Goal: Information Seeking & Learning: Learn about a topic

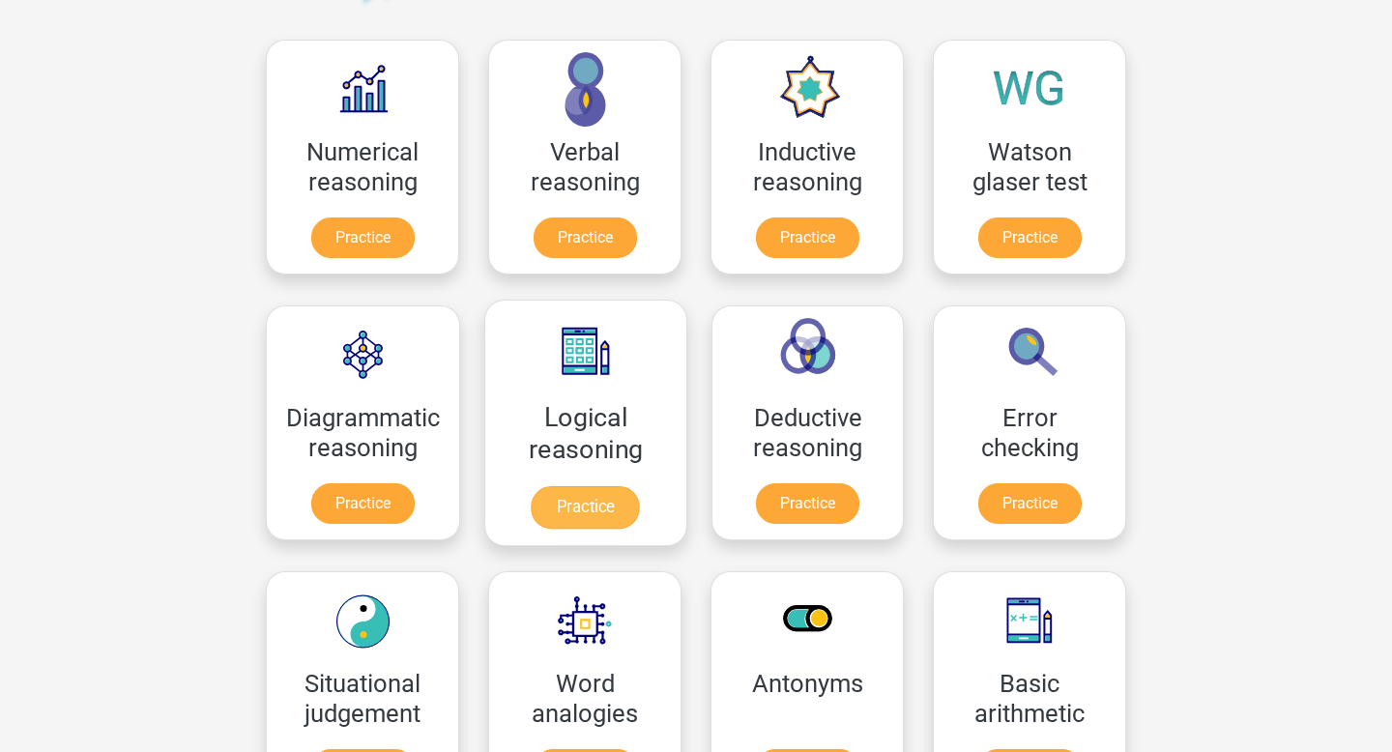
scroll to position [292, 0]
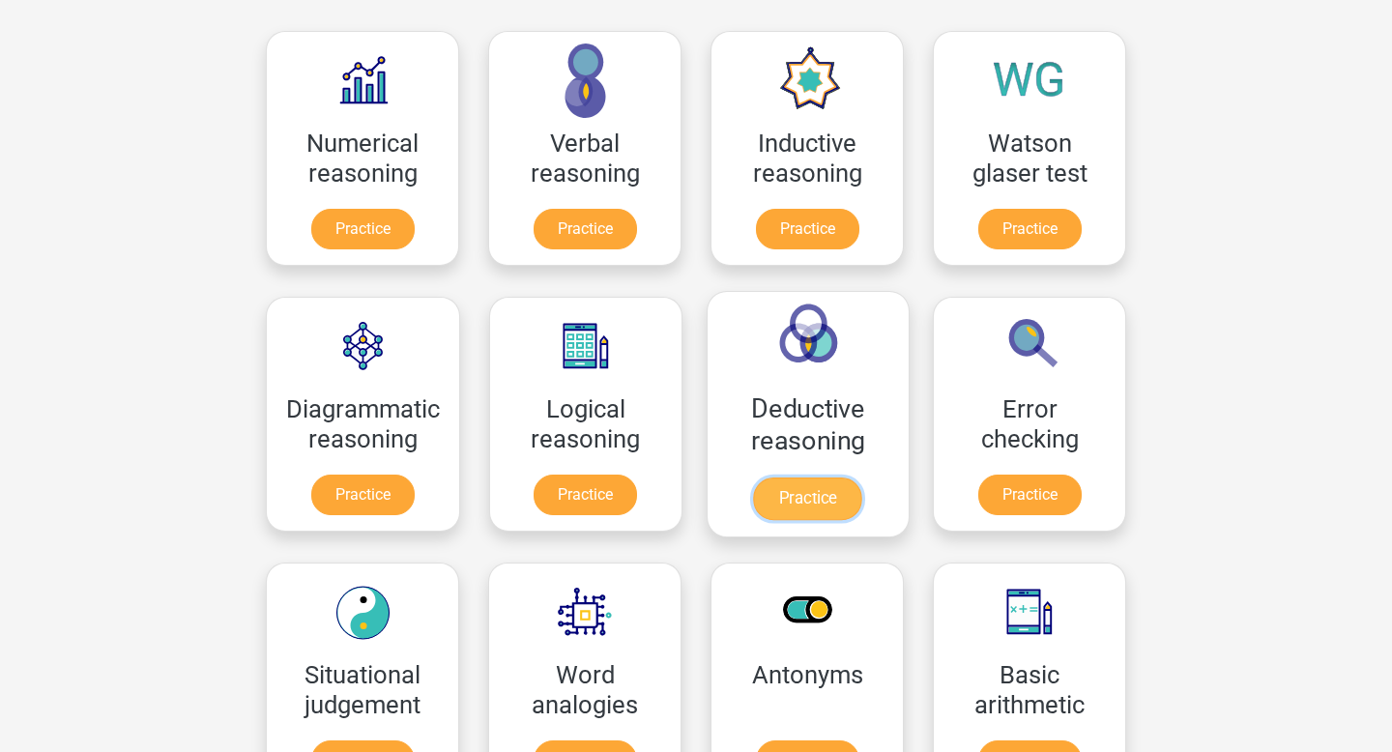
click at [775, 505] on link "Practice" at bounding box center [807, 499] width 108 height 43
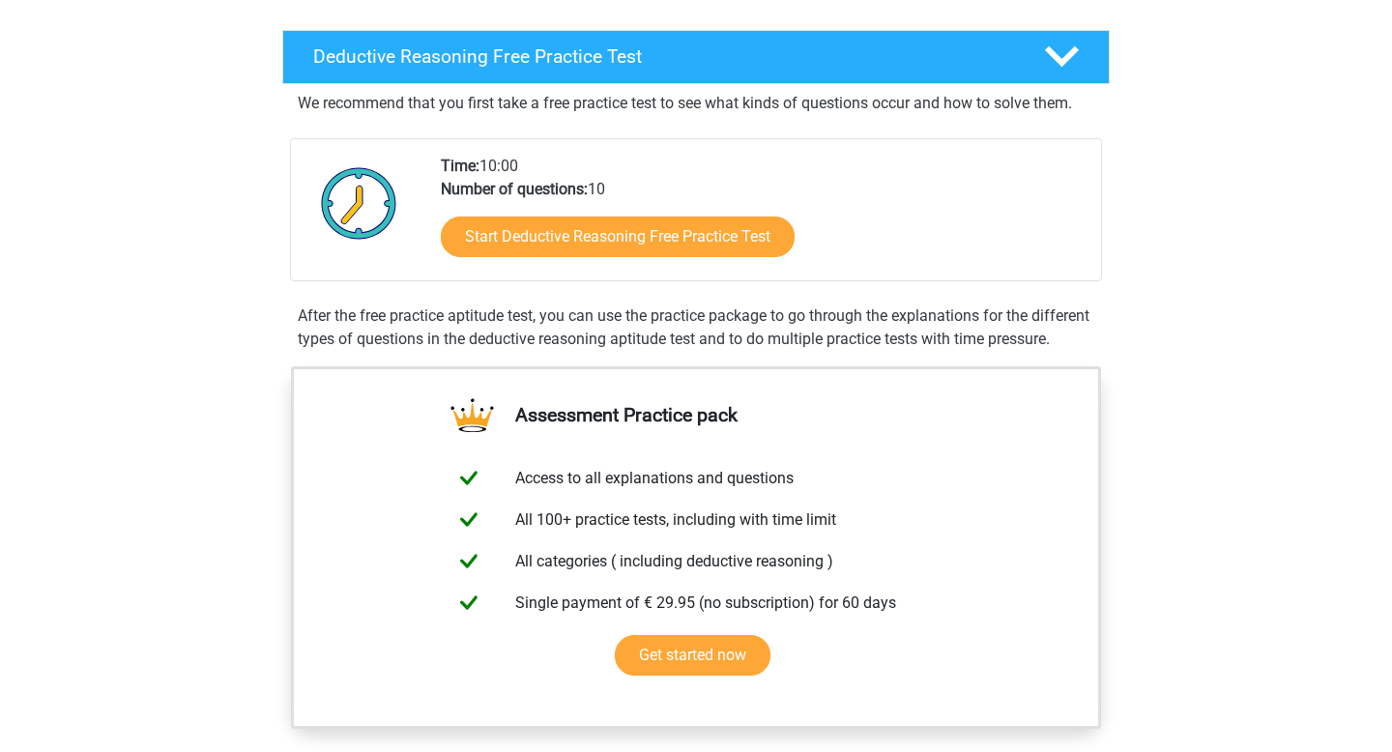
scroll to position [442, 0]
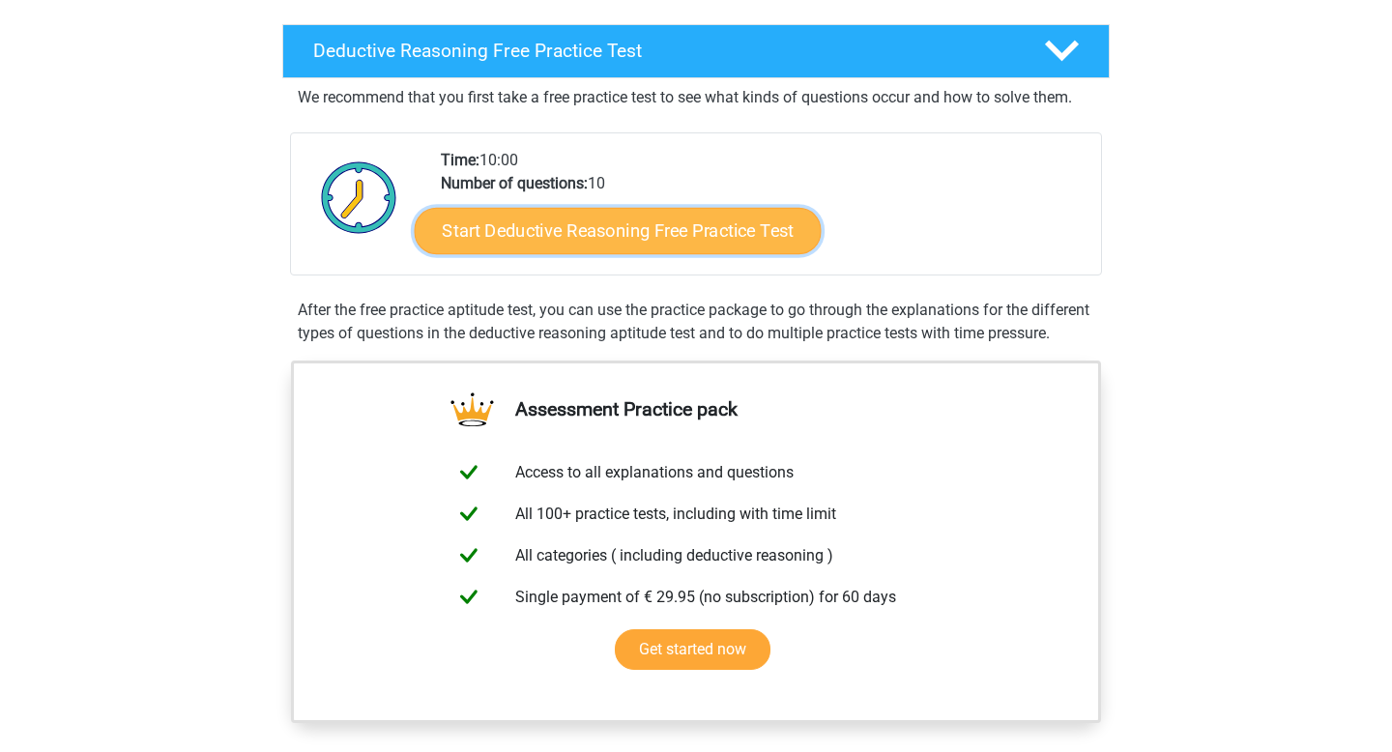
click at [743, 245] on link "Start Deductive Reasoning Free Practice Test" at bounding box center [618, 230] width 407 height 46
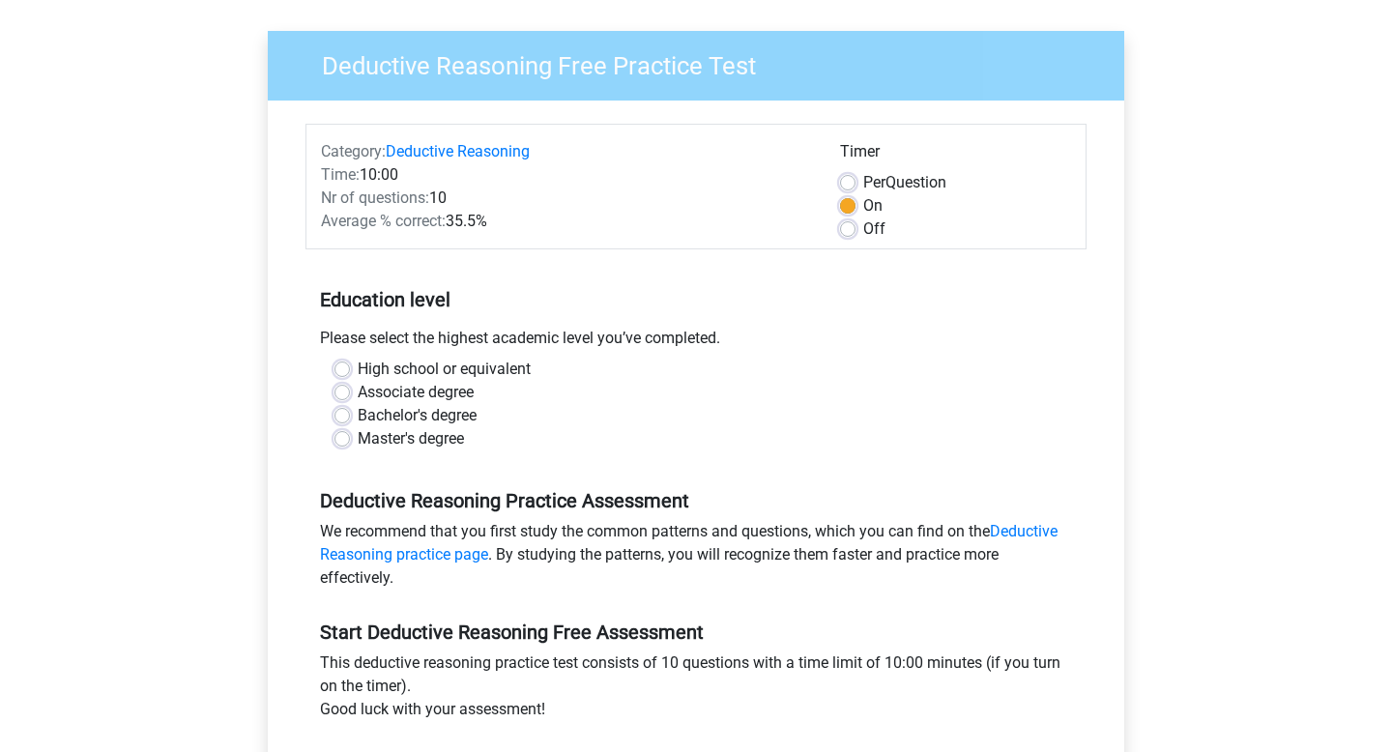
scroll to position [134, 0]
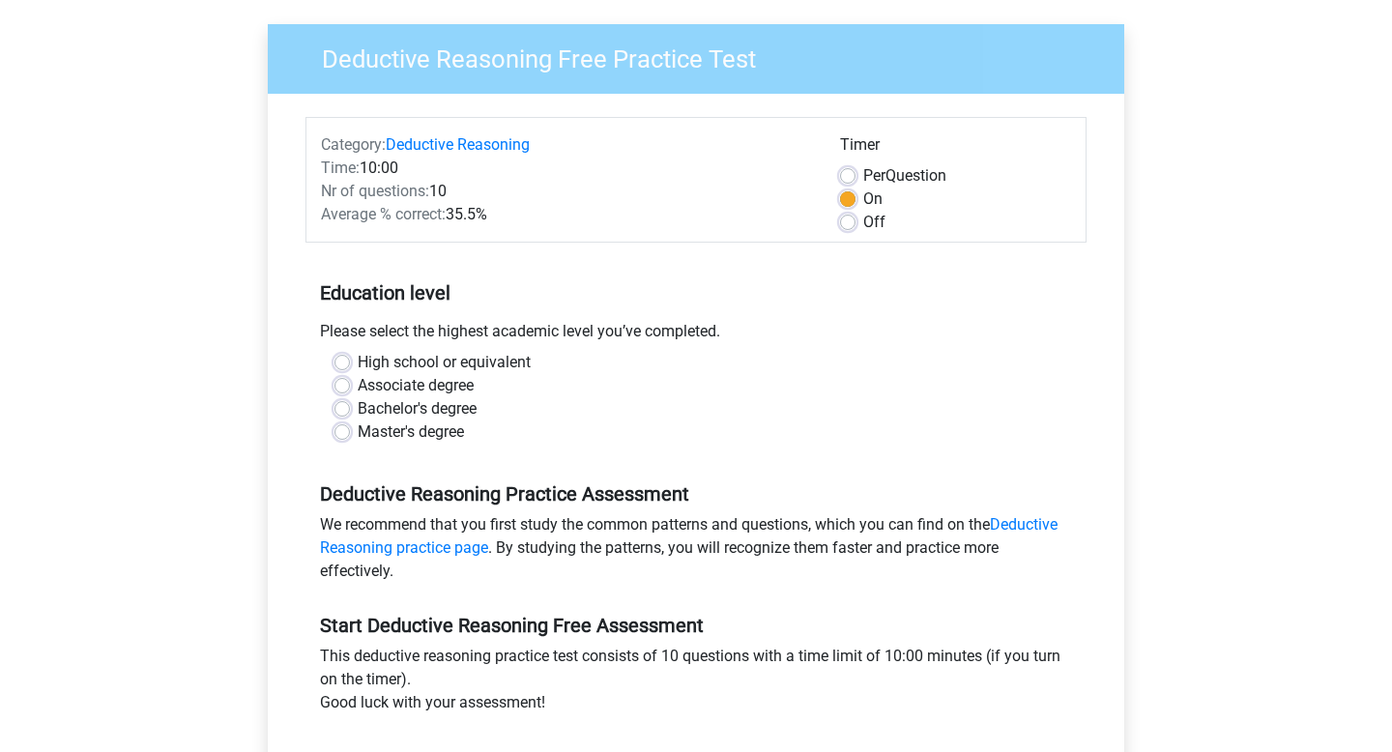
click at [458, 390] on label "Associate degree" at bounding box center [416, 385] width 116 height 23
click at [350, 390] on input "Associate degree" at bounding box center [342, 383] width 15 height 19
radio input "true"
click at [460, 417] on label "Bachelor's degree" at bounding box center [417, 408] width 119 height 23
click at [350, 417] on input "Bachelor's degree" at bounding box center [342, 406] width 15 height 19
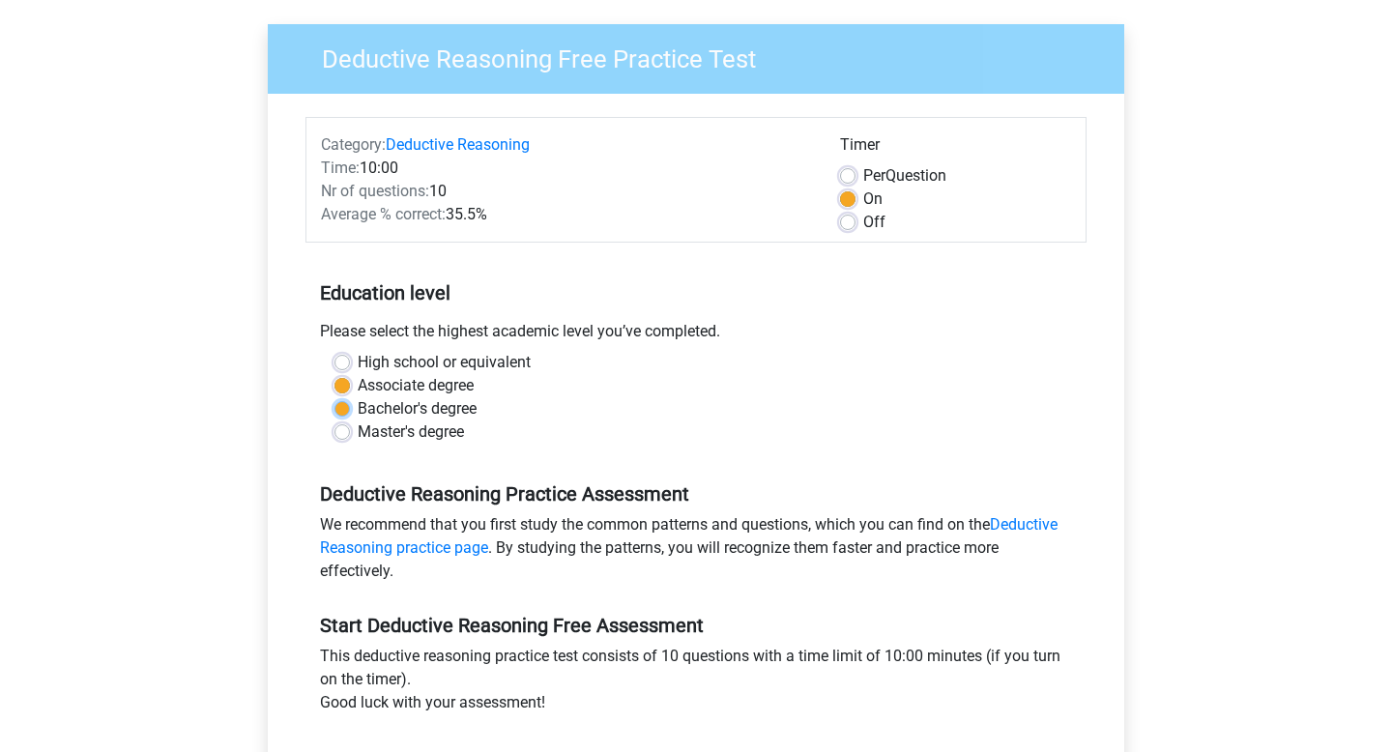
radio input "true"
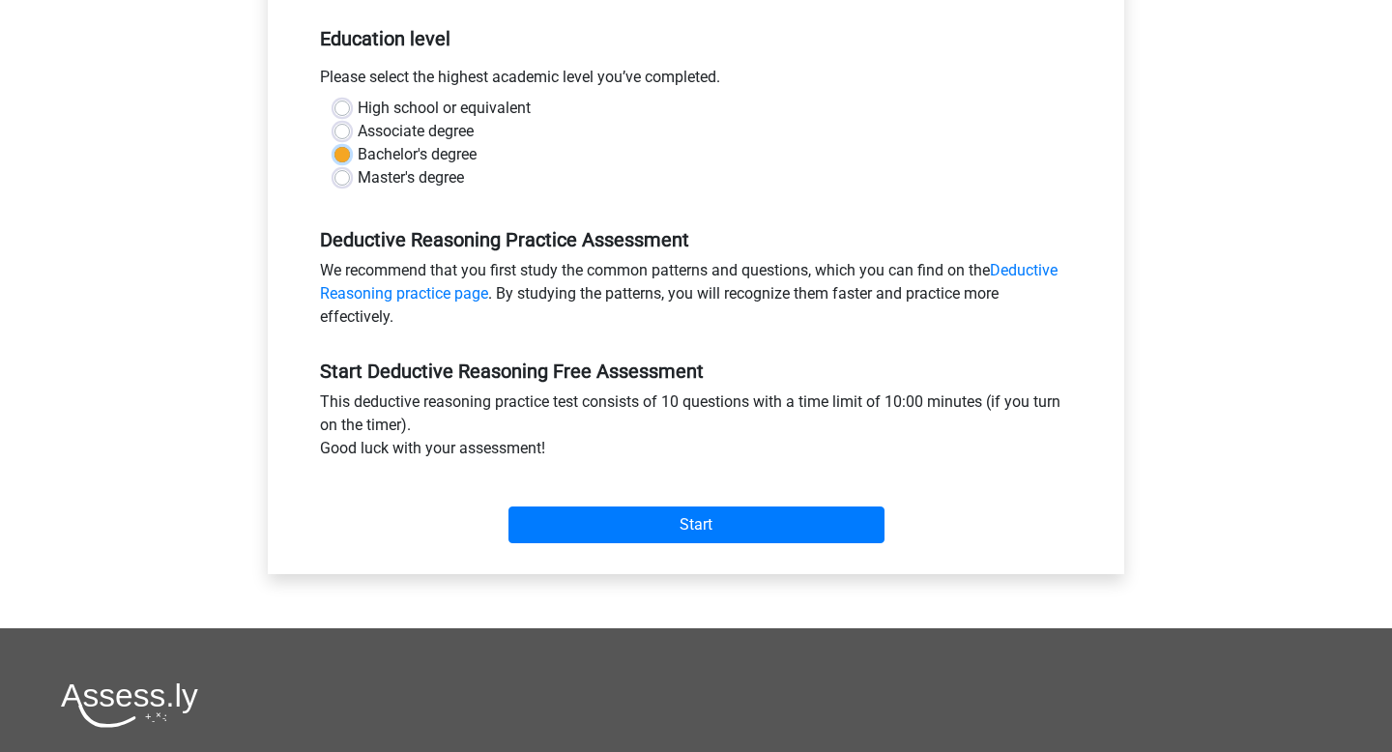
scroll to position [393, 0]
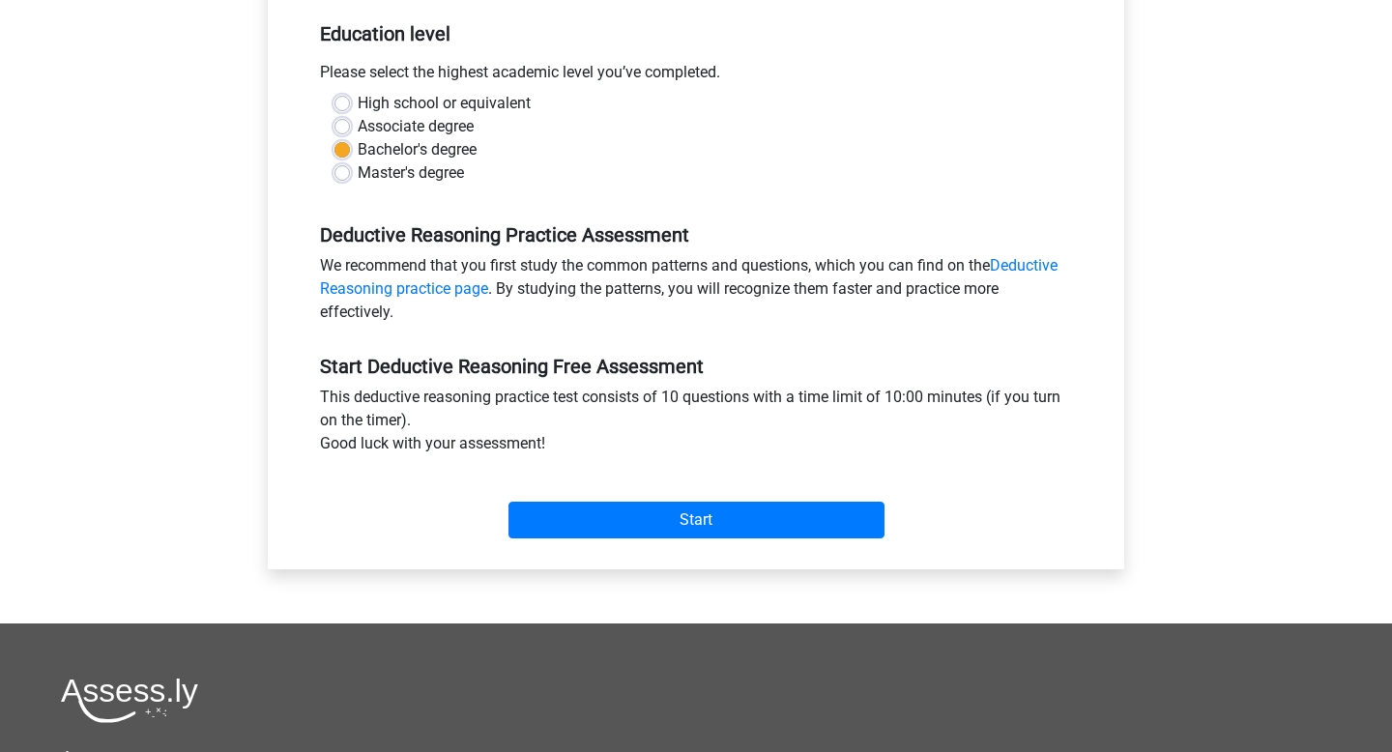
click at [378, 118] on label "Associate degree" at bounding box center [416, 126] width 116 height 23
click at [350, 118] on input "Associate degree" at bounding box center [342, 124] width 15 height 19
radio input "true"
click at [451, 106] on label "High school or equivalent" at bounding box center [444, 103] width 173 height 23
click at [350, 106] on input "High school or equivalent" at bounding box center [342, 101] width 15 height 19
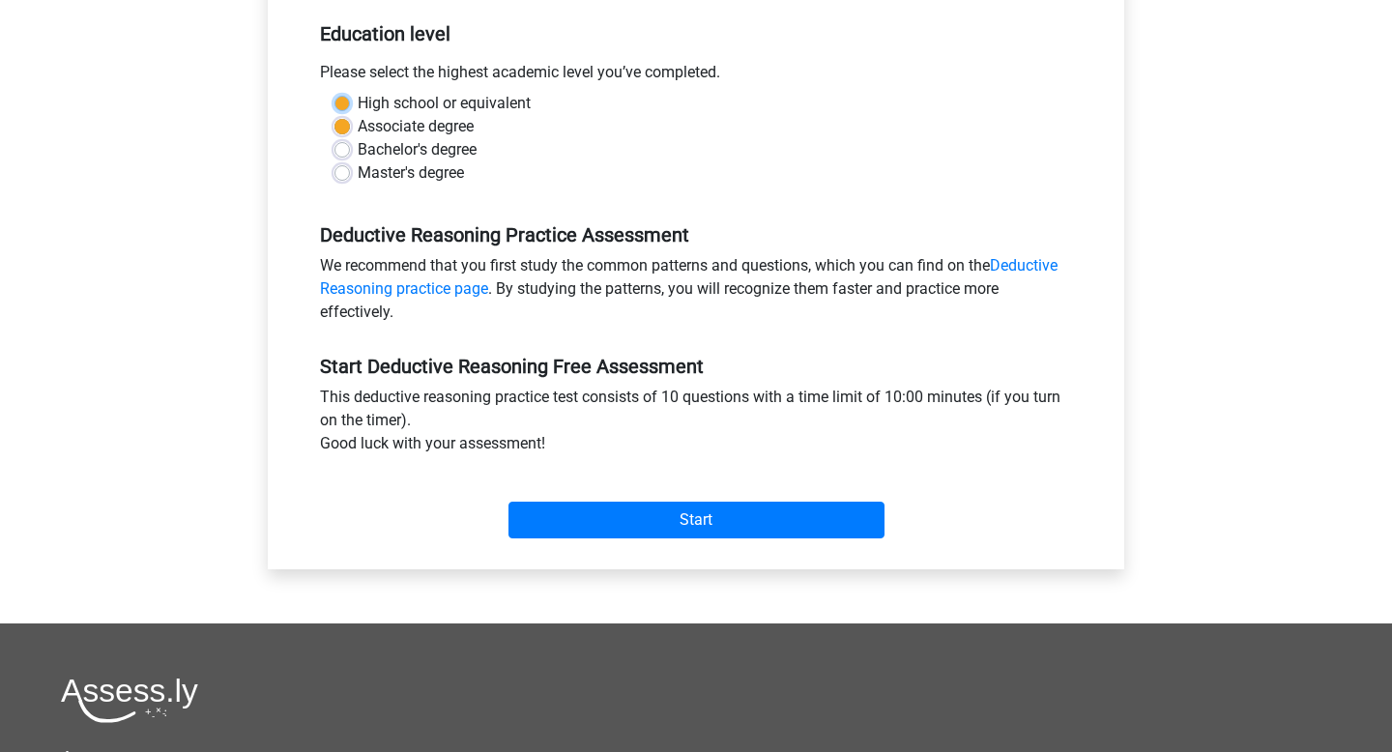
radio input "true"
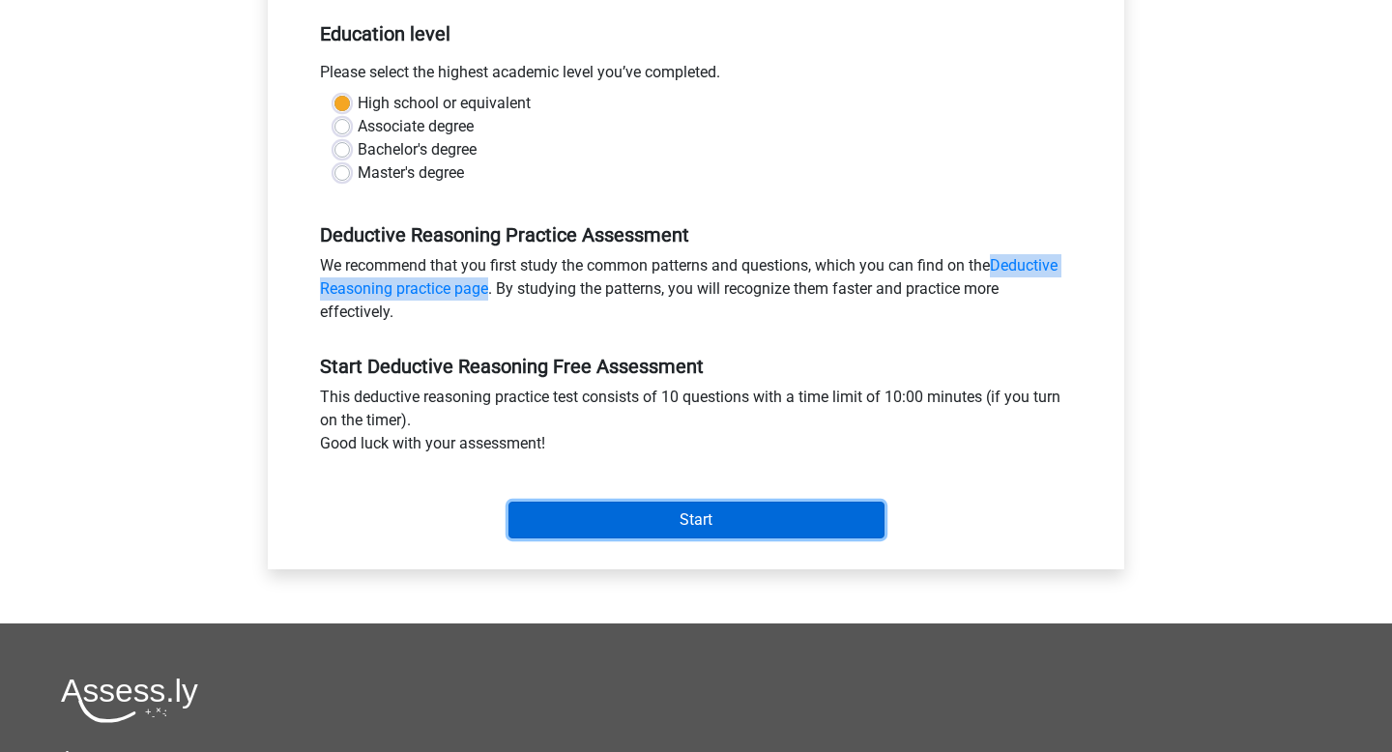
click at [752, 519] on input "Start" at bounding box center [697, 520] width 376 height 37
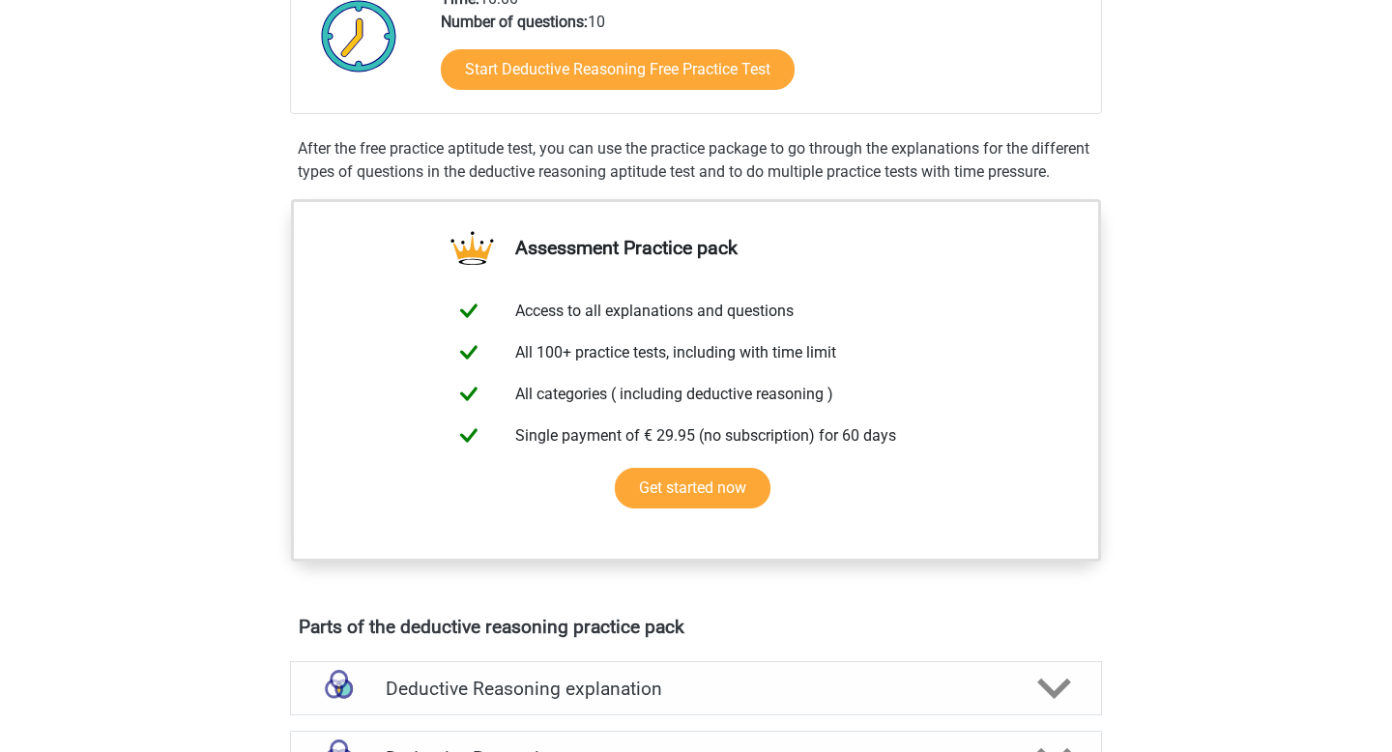
scroll to position [605, 0]
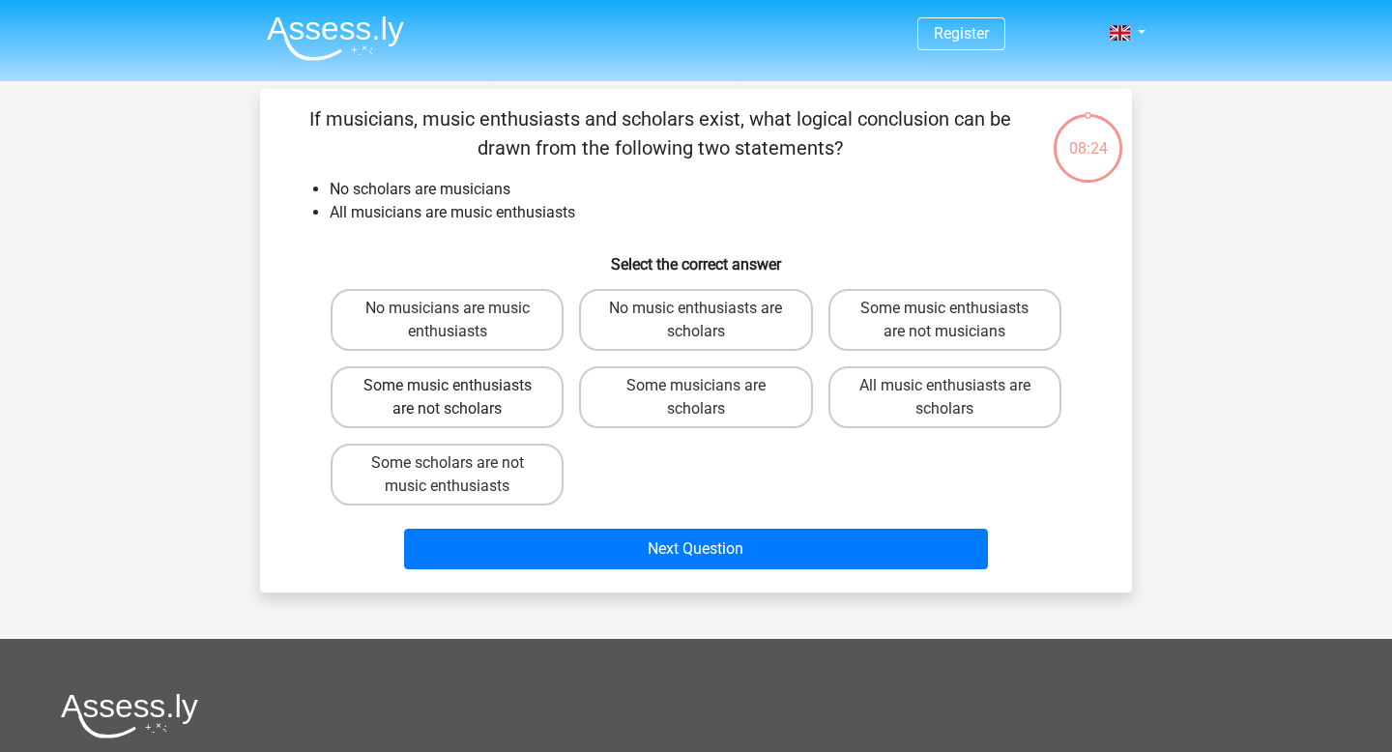
click at [524, 415] on label "Some music enthusiasts are not scholars" at bounding box center [447, 397] width 233 height 62
click at [460, 398] on input "Some music enthusiasts are not scholars" at bounding box center [454, 392] width 13 height 13
radio input "true"
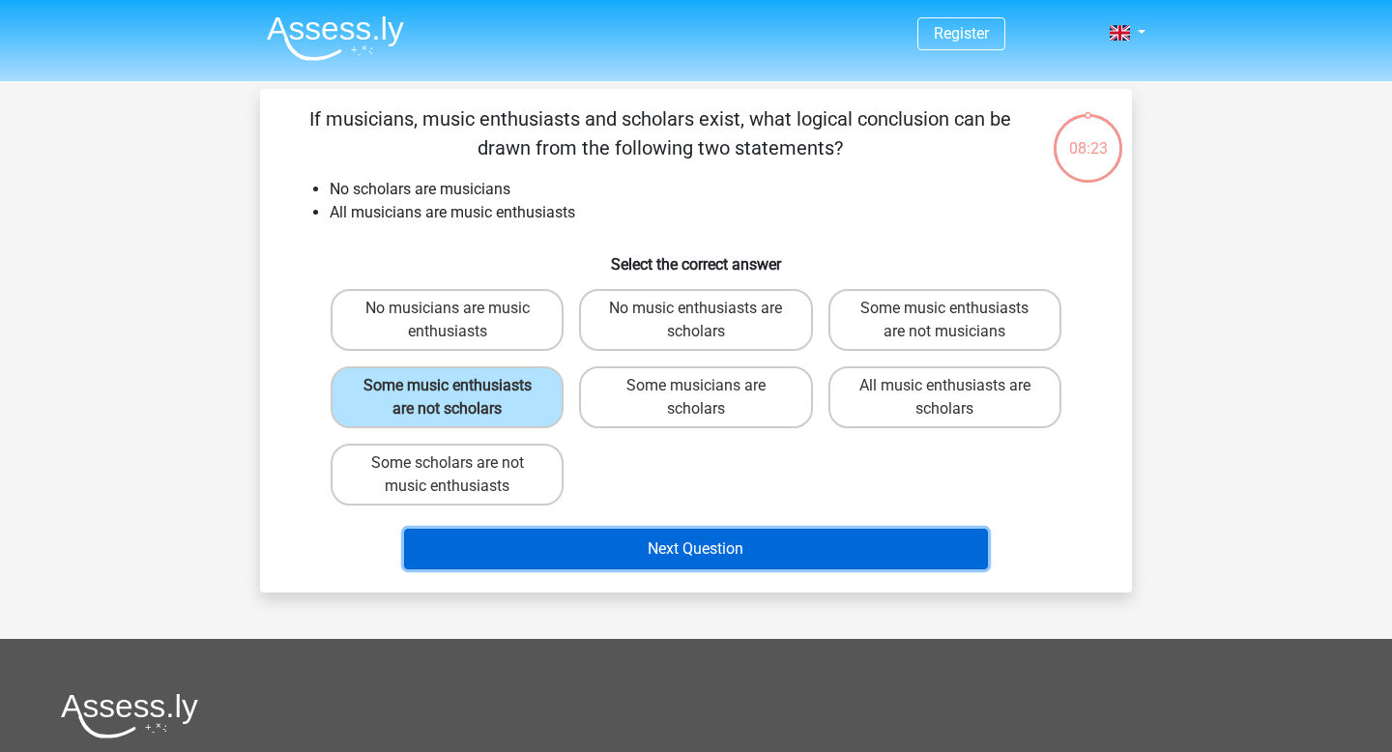
click at [561, 553] on button "Next Question" at bounding box center [696, 549] width 585 height 41
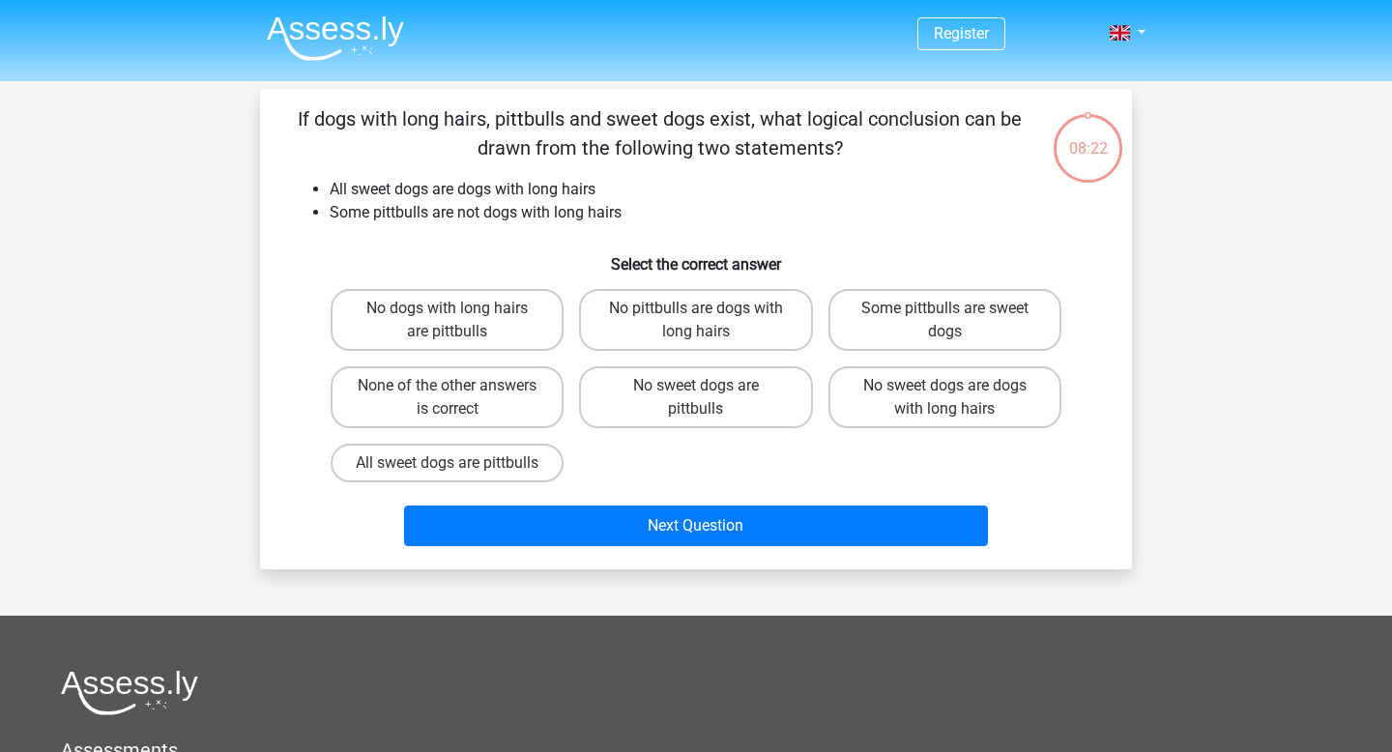
scroll to position [89, 0]
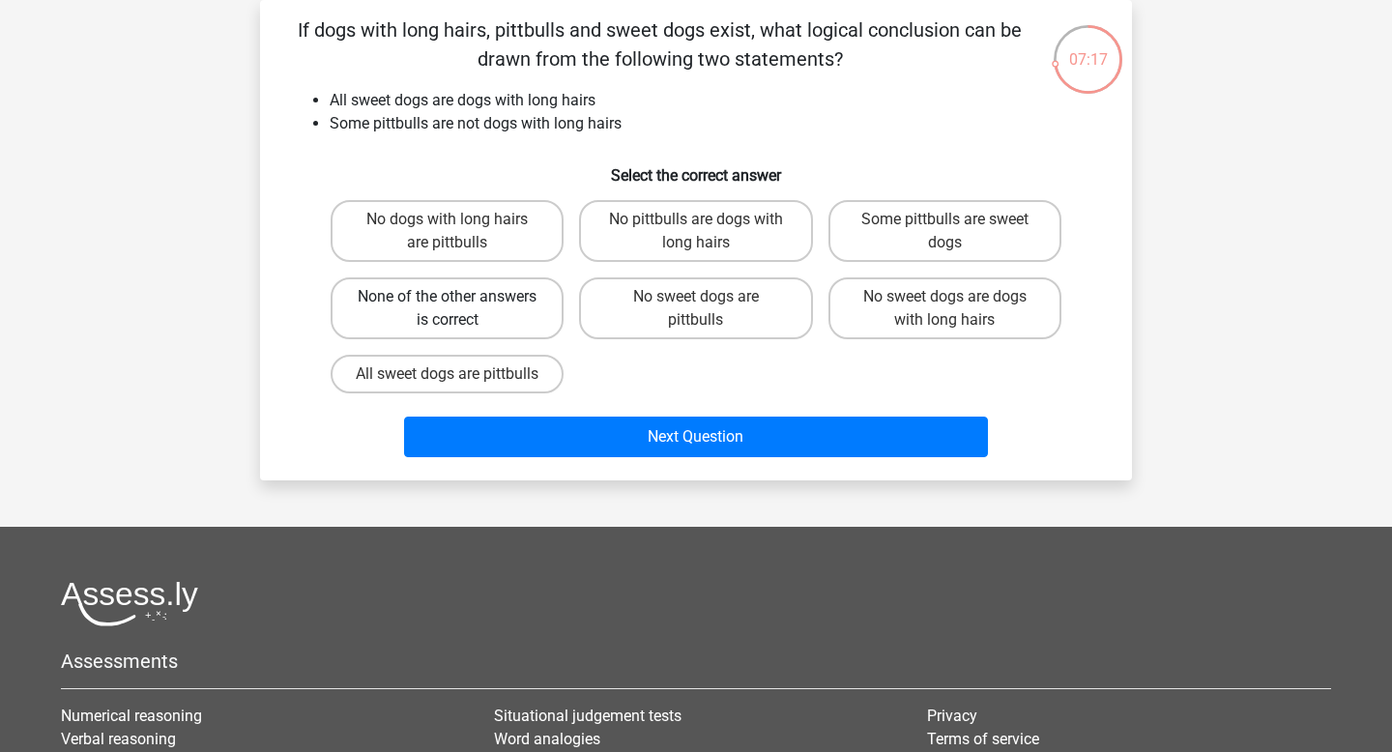
click at [529, 302] on label "None of the other answers is correct" at bounding box center [447, 308] width 233 height 62
click at [460, 302] on input "None of the other answers is correct" at bounding box center [454, 303] width 13 height 13
radio input "true"
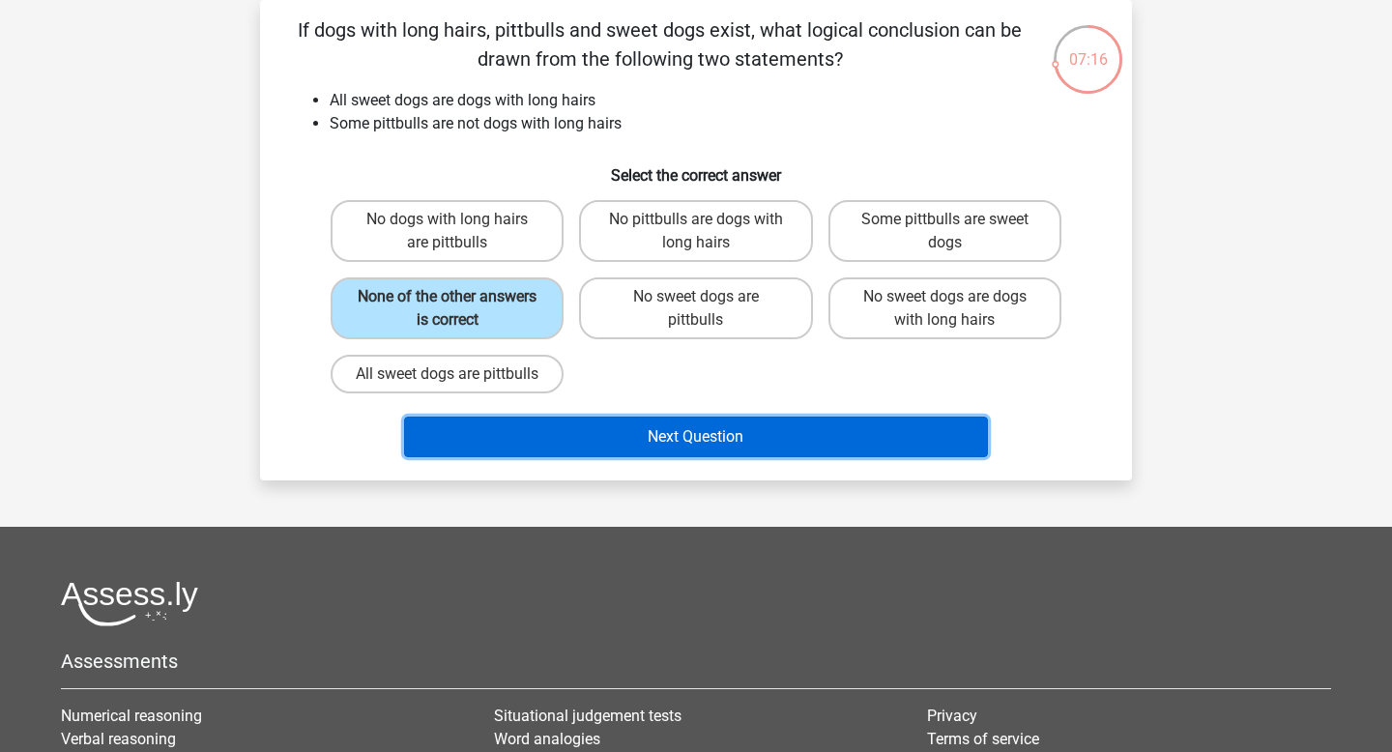
click at [561, 450] on button "Next Question" at bounding box center [696, 437] width 585 height 41
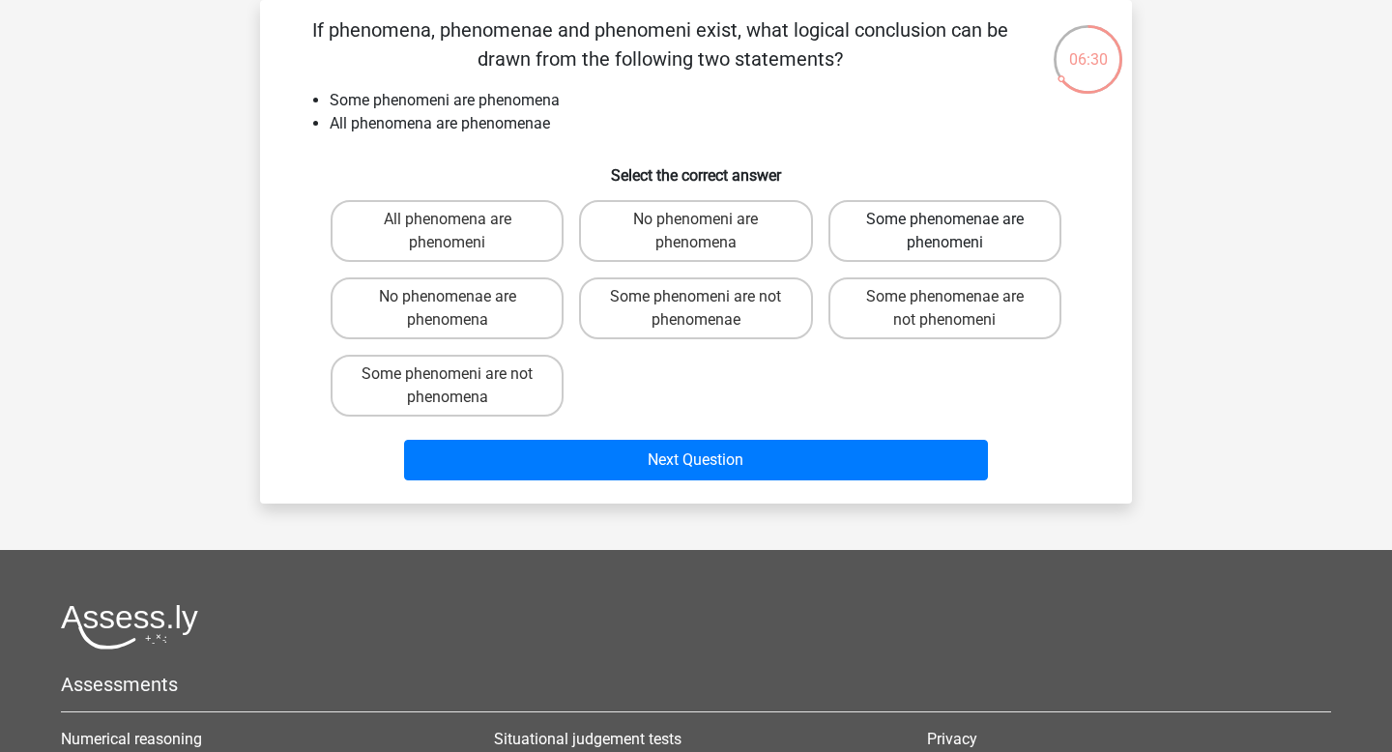
click at [957, 227] on label "Some phenomenae are phenomeni" at bounding box center [945, 231] width 233 height 62
click at [957, 227] on input "Some phenomenae are phenomeni" at bounding box center [951, 225] width 13 height 13
radio input "true"
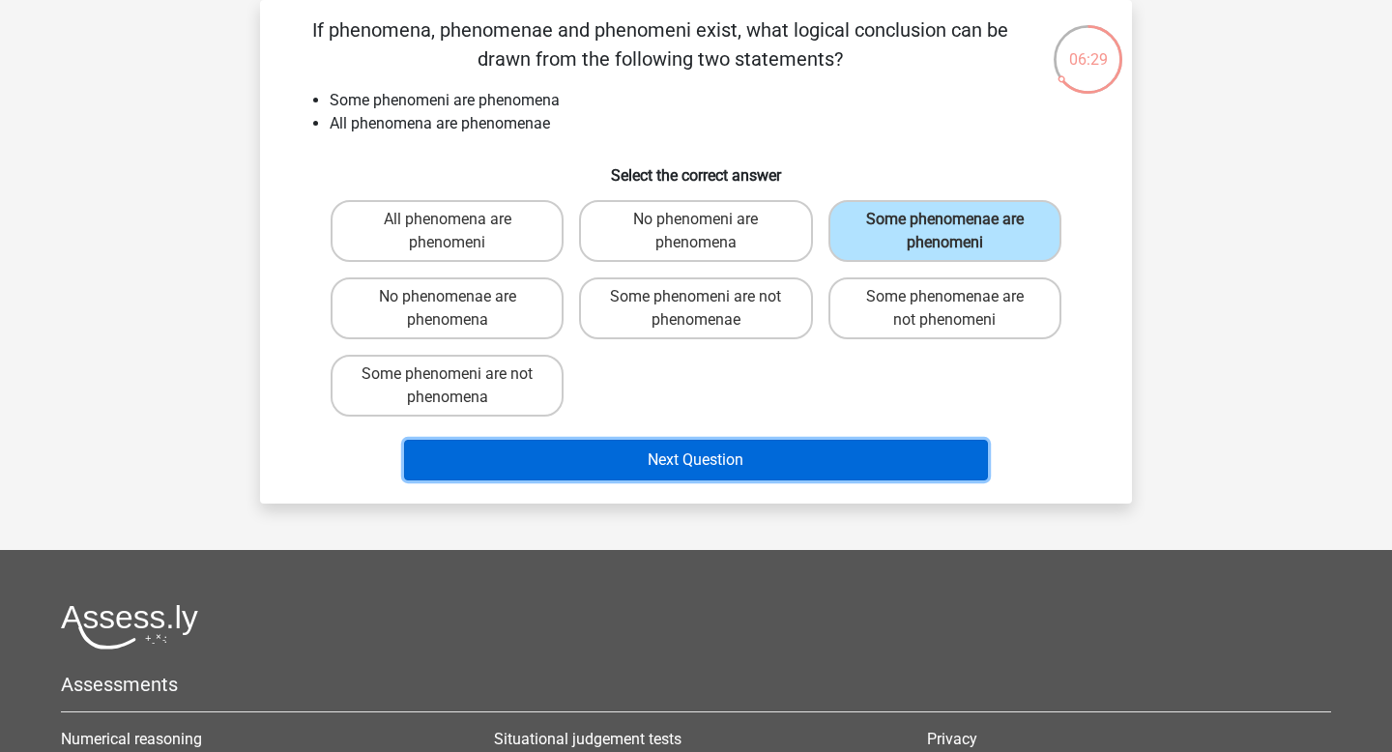
click at [874, 459] on button "Next Question" at bounding box center [696, 460] width 585 height 41
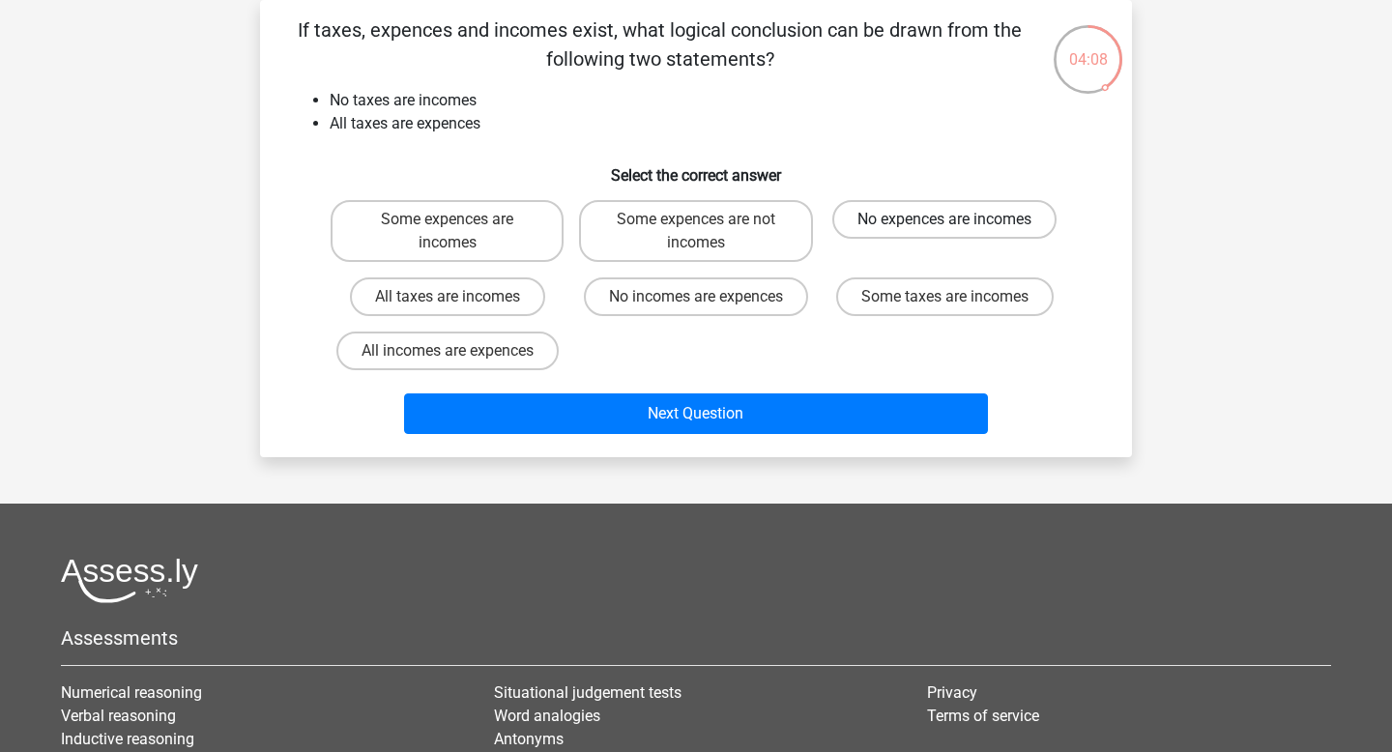
click at [892, 219] on label "No expences are incomes" at bounding box center [944, 219] width 224 height 39
click at [945, 219] on input "No expences are incomes" at bounding box center [951, 225] width 13 height 13
radio input "true"
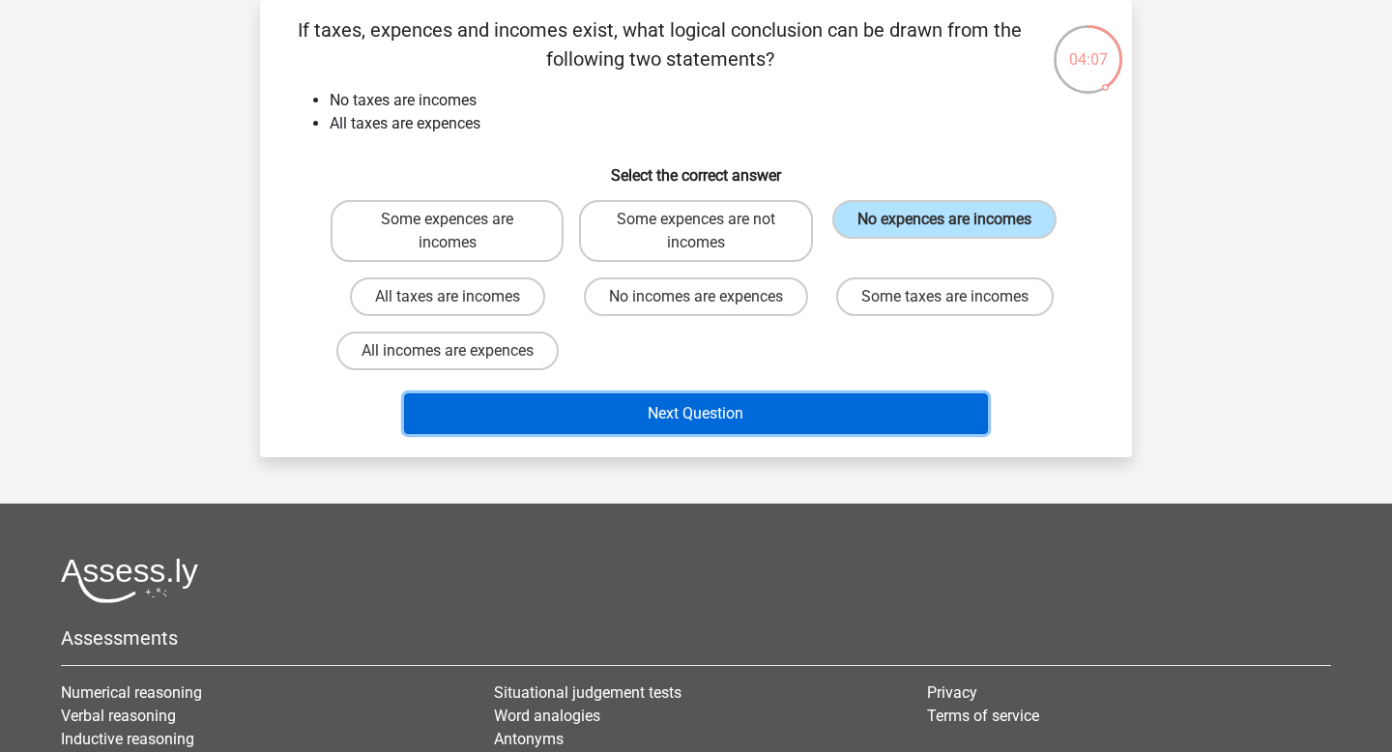
click at [884, 398] on button "Next Question" at bounding box center [696, 413] width 585 height 41
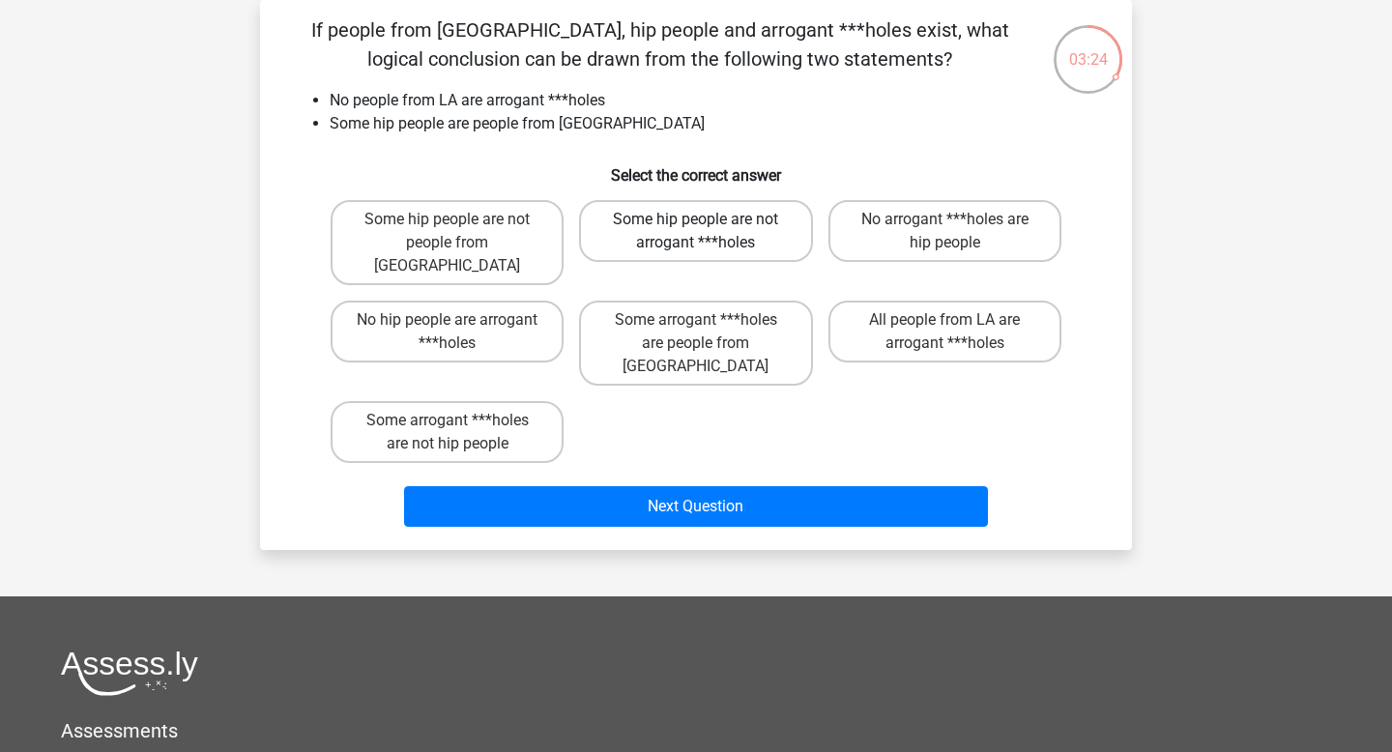
click at [712, 236] on label "Some hip people are not arrogant ***holes" at bounding box center [695, 231] width 233 height 62
click at [709, 232] on input "Some hip people are not arrogant ***holes" at bounding box center [702, 225] width 13 height 13
radio input "true"
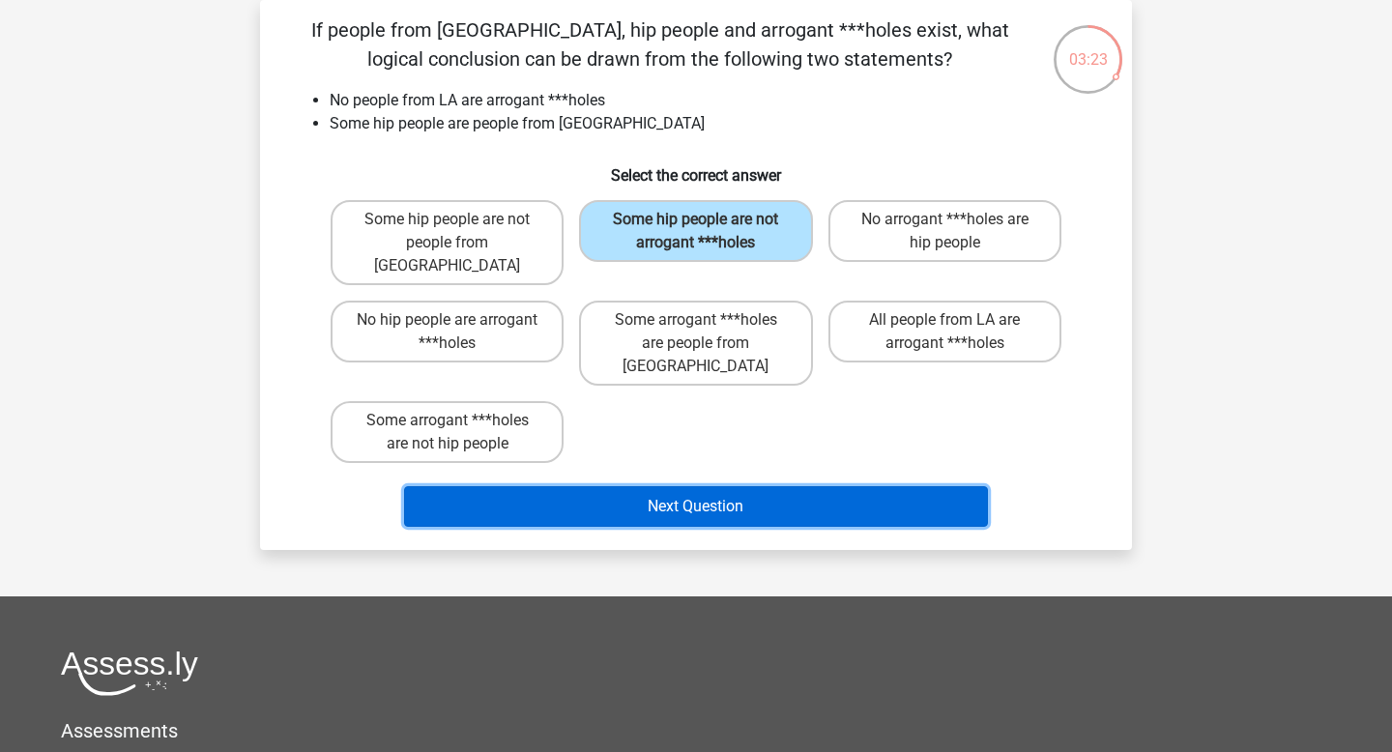
click at [723, 486] on button "Next Question" at bounding box center [696, 506] width 585 height 41
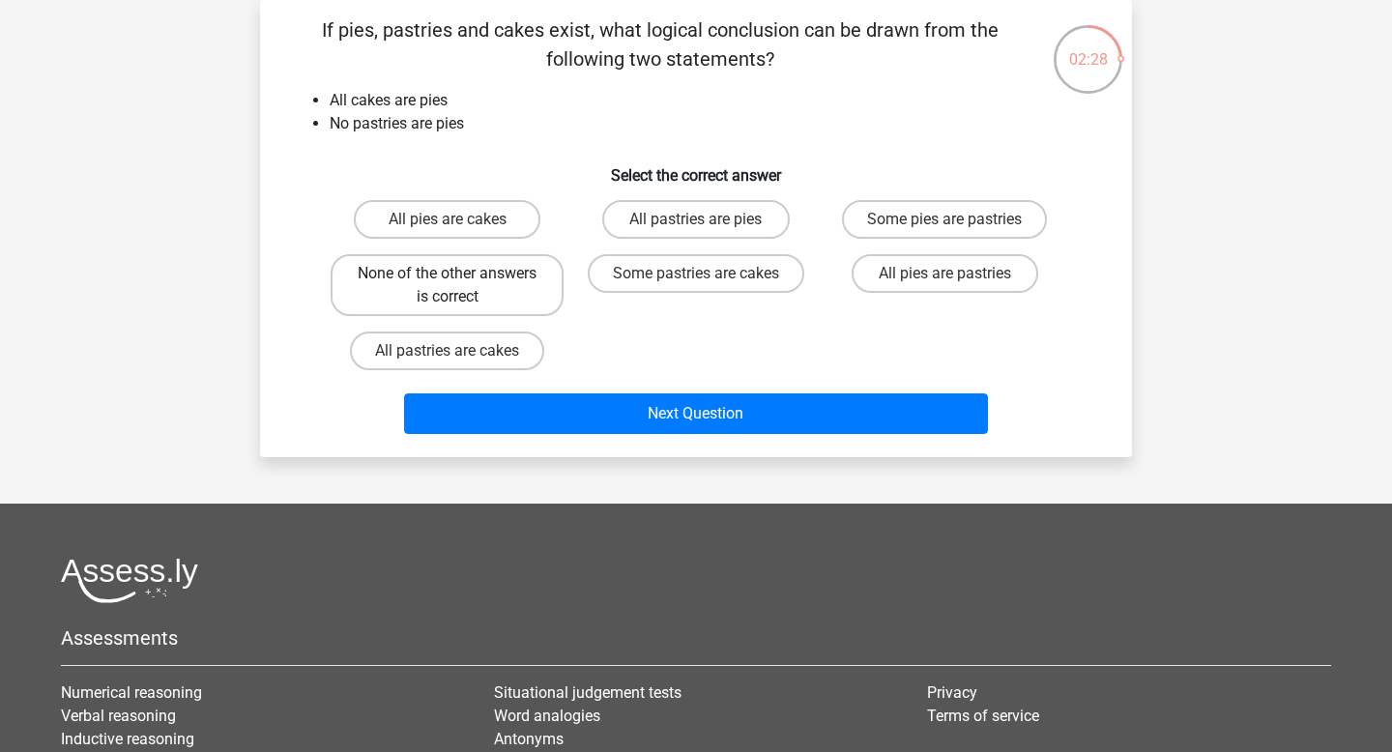
click at [523, 301] on label "None of the other answers is correct" at bounding box center [447, 285] width 233 height 62
click at [460, 286] on input "None of the other answers is correct" at bounding box center [454, 280] width 13 height 13
radio input "true"
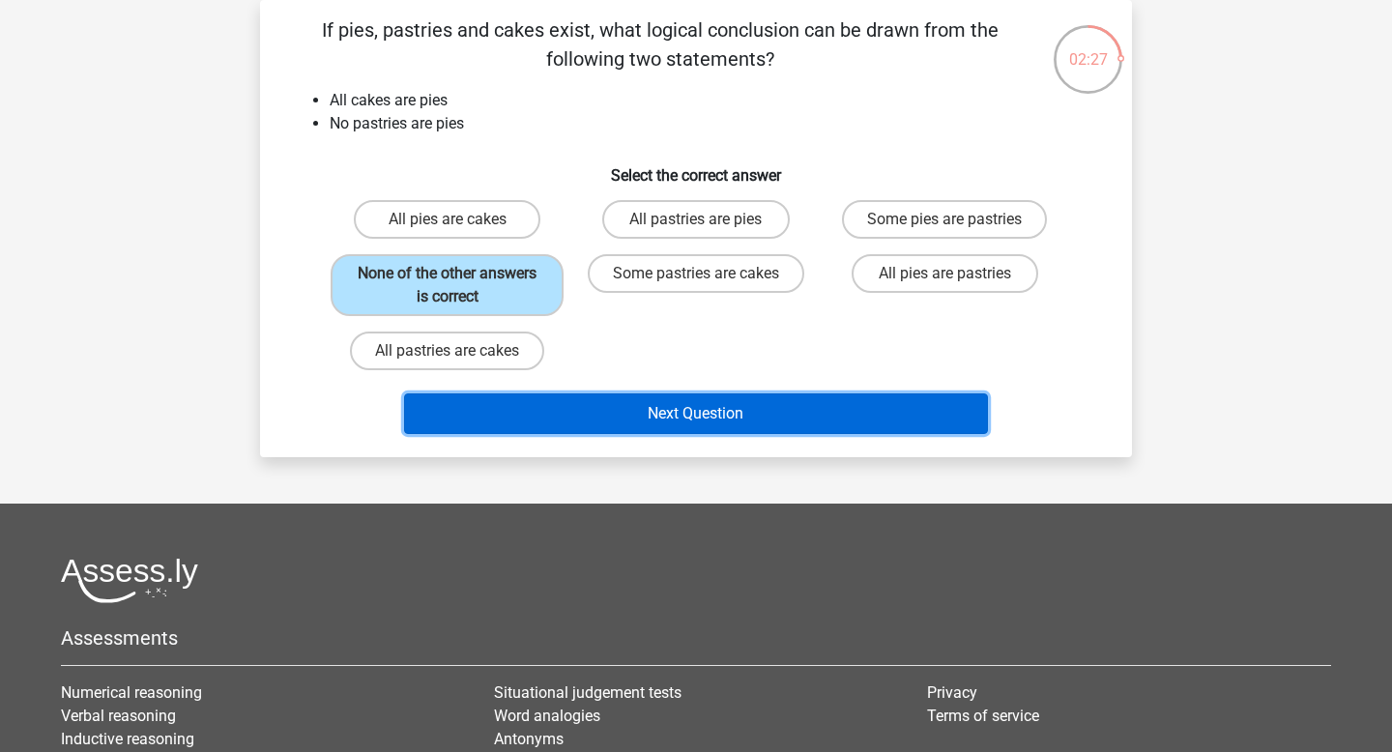
click at [579, 420] on button "Next Question" at bounding box center [696, 413] width 585 height 41
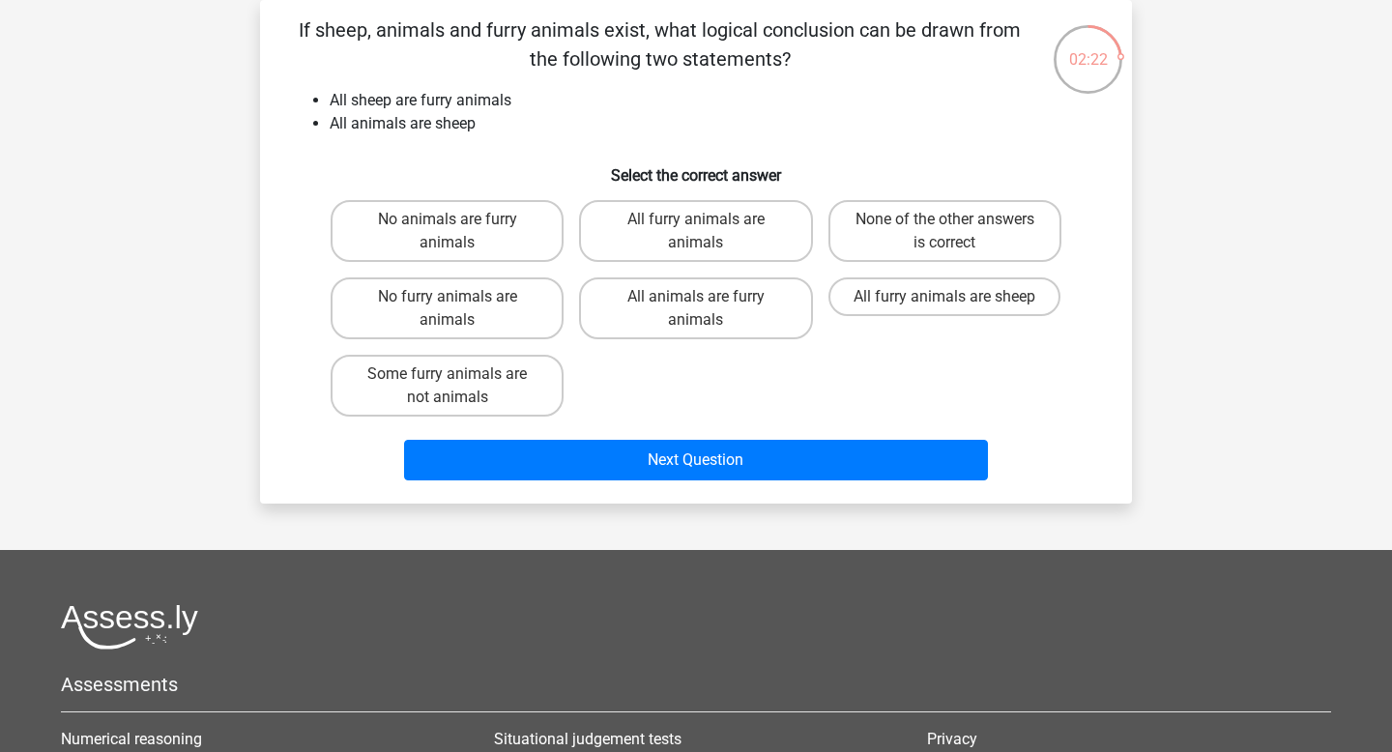
click at [467, 156] on h6 "Select the correct answer" at bounding box center [696, 168] width 810 height 34
click at [650, 311] on label "All animals are furry animals" at bounding box center [695, 308] width 233 height 62
click at [696, 309] on input "All animals are furry animals" at bounding box center [702, 303] width 13 height 13
radio input "true"
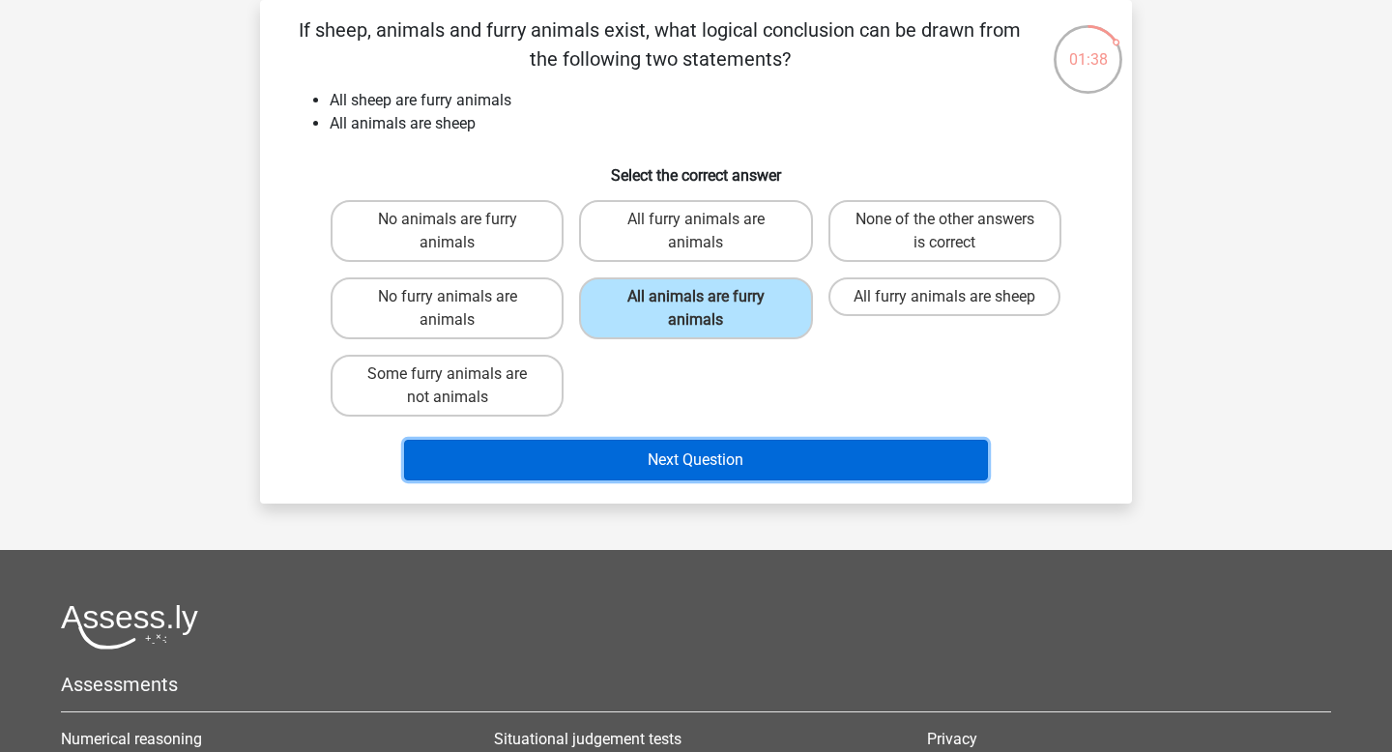
click at [654, 472] on button "Next Question" at bounding box center [696, 460] width 585 height 41
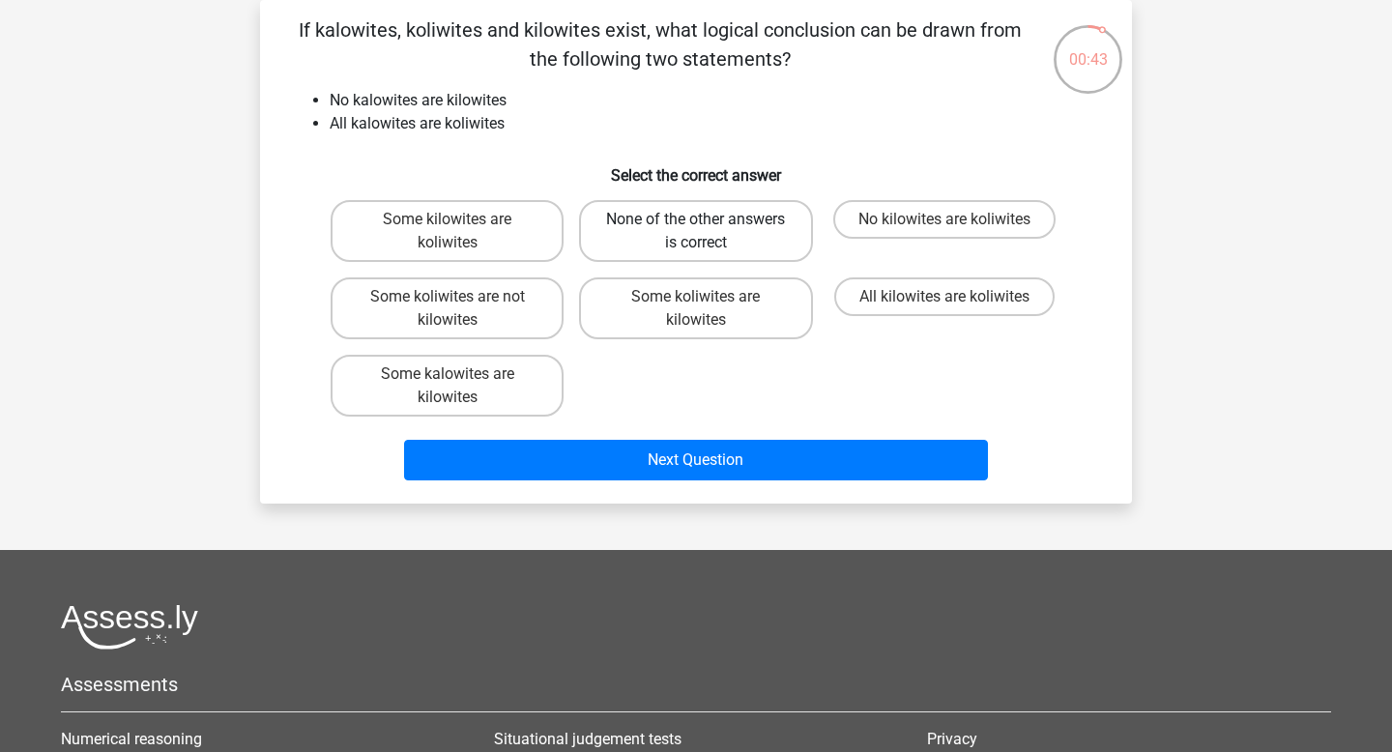
click at [724, 236] on label "None of the other answers is correct" at bounding box center [695, 231] width 233 height 62
click at [709, 232] on input "None of the other answers is correct" at bounding box center [702, 225] width 13 height 13
radio input "true"
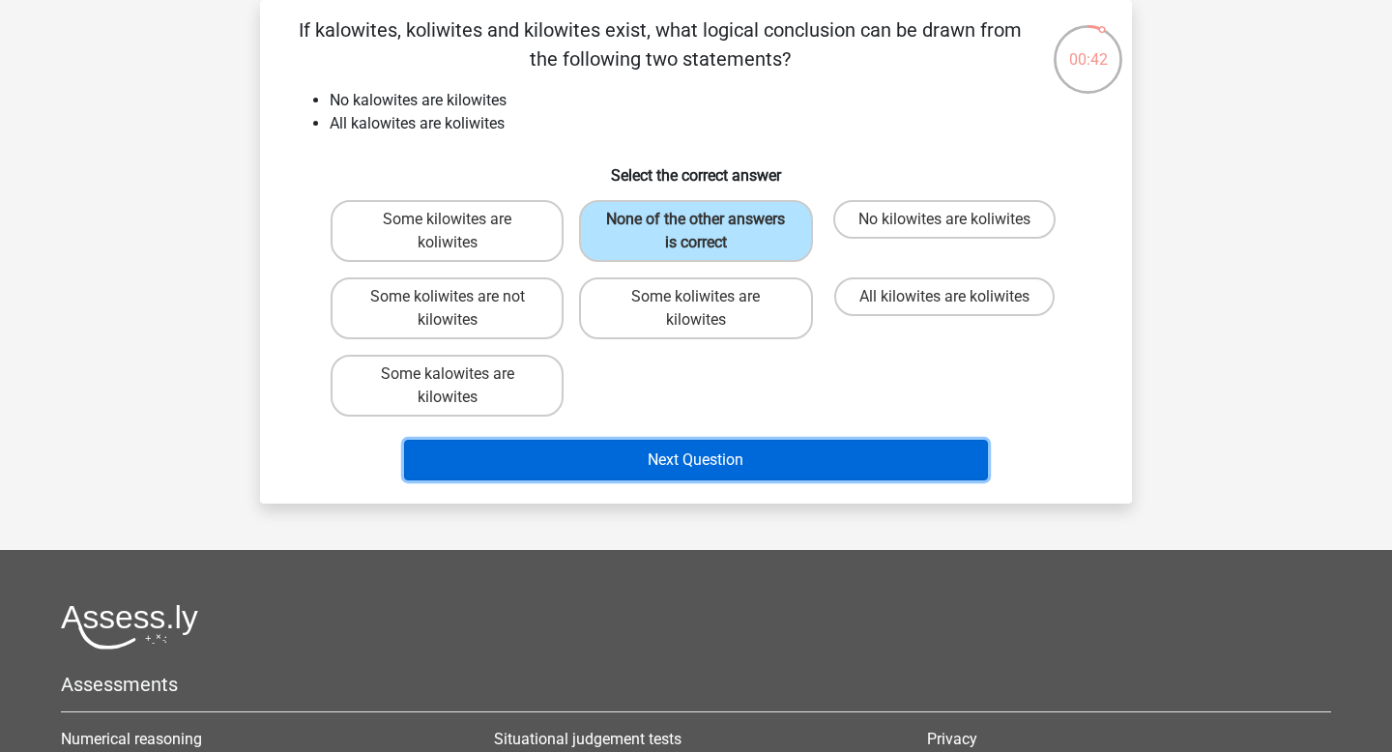
click at [755, 463] on button "Next Question" at bounding box center [696, 460] width 585 height 41
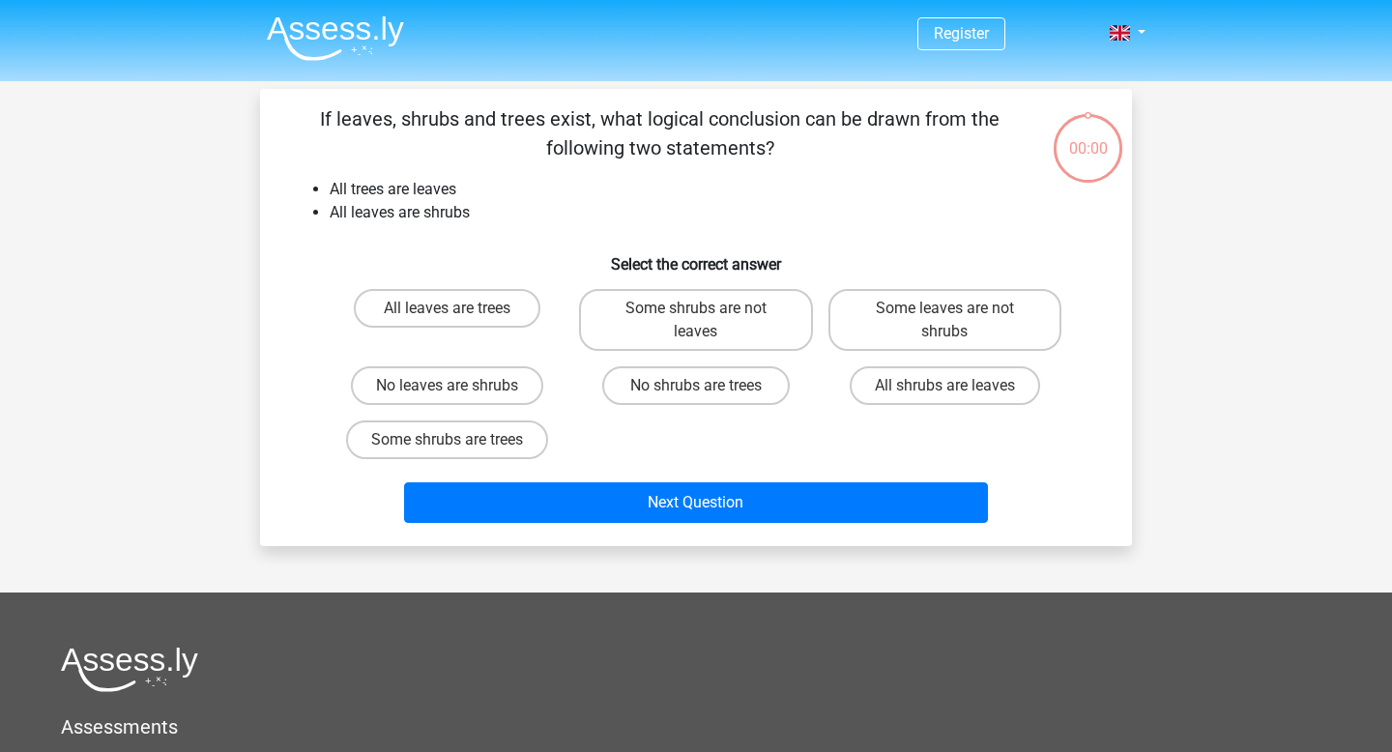
scroll to position [89, 0]
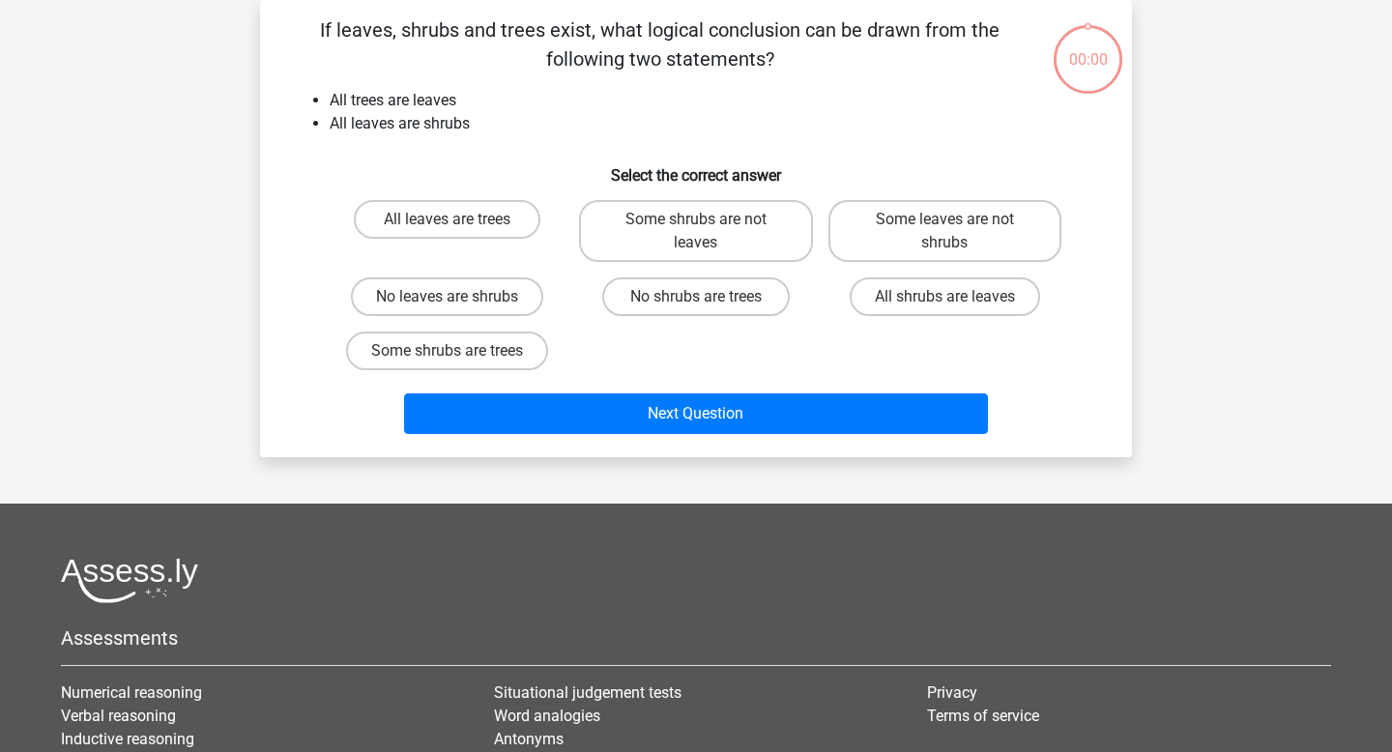
click at [631, 247] on label "Some shrubs are not leaves" at bounding box center [695, 231] width 233 height 62
click at [696, 232] on input "Some shrubs are not leaves" at bounding box center [702, 225] width 13 height 13
radio input "true"
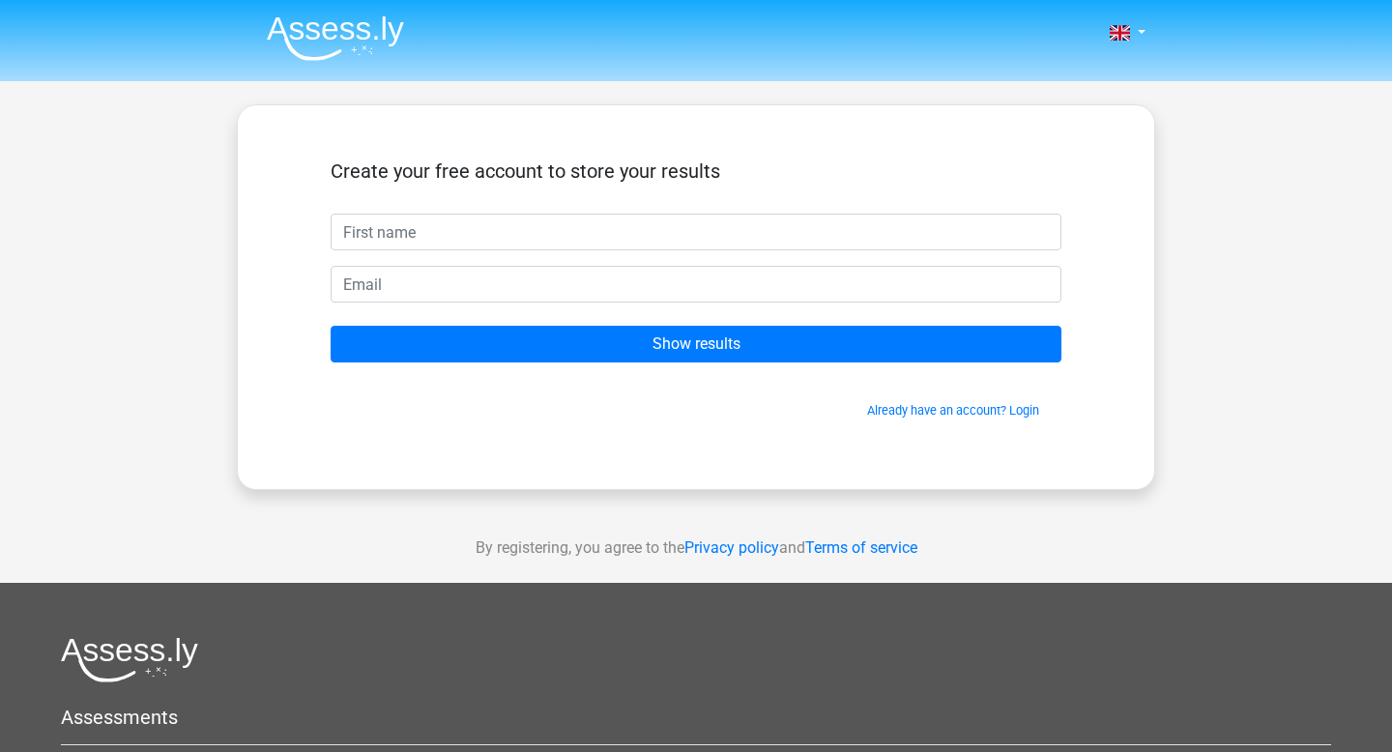
click at [677, 224] on input "text" at bounding box center [696, 232] width 731 height 37
click at [392, 44] on img at bounding box center [335, 37] width 137 height 45
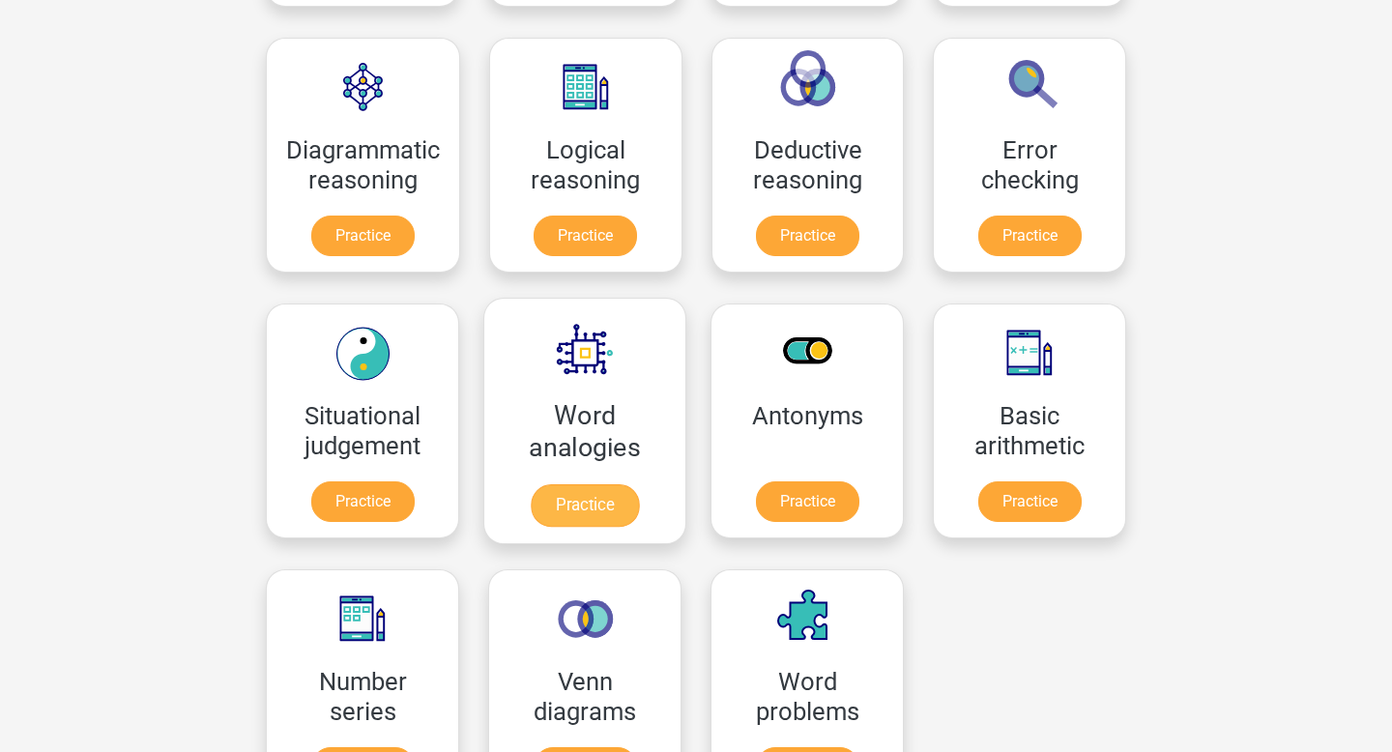
scroll to position [563, 0]
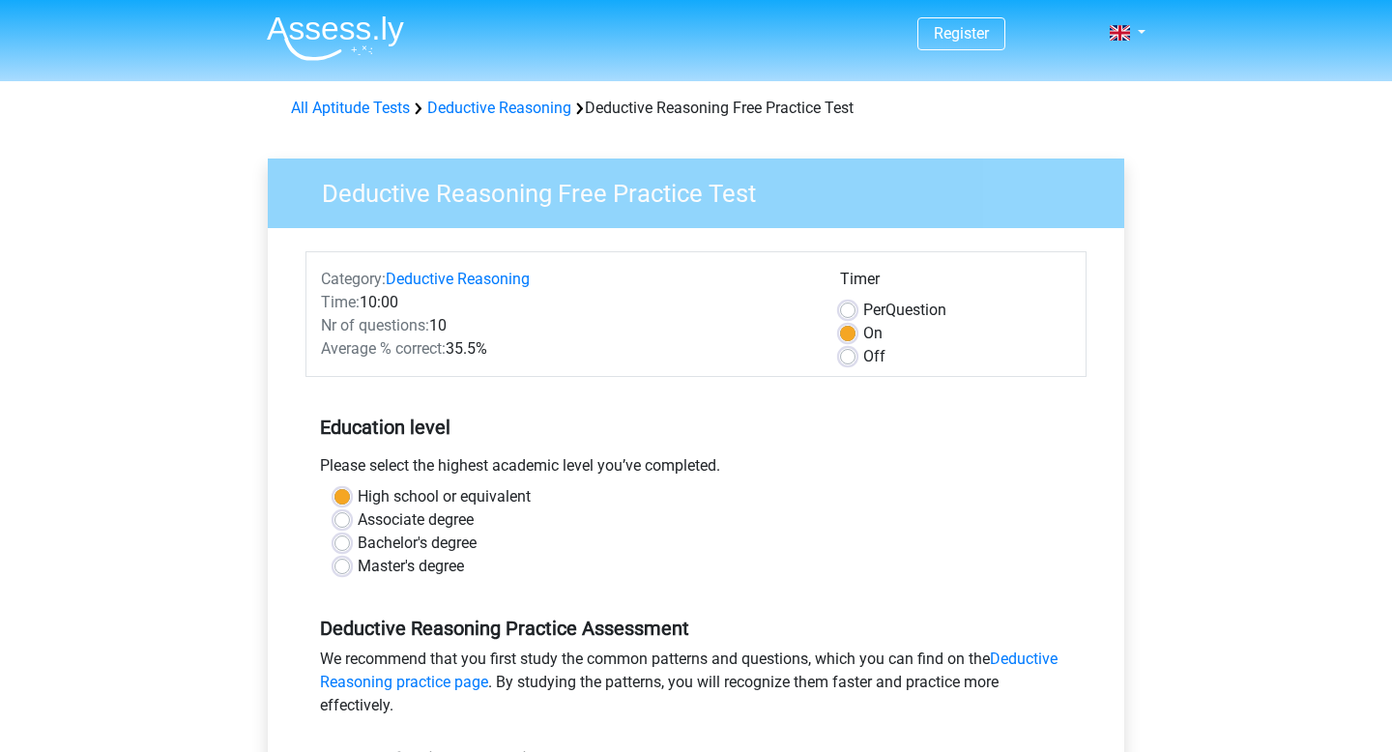
scroll to position [393, 0]
